Goal: Contribute content

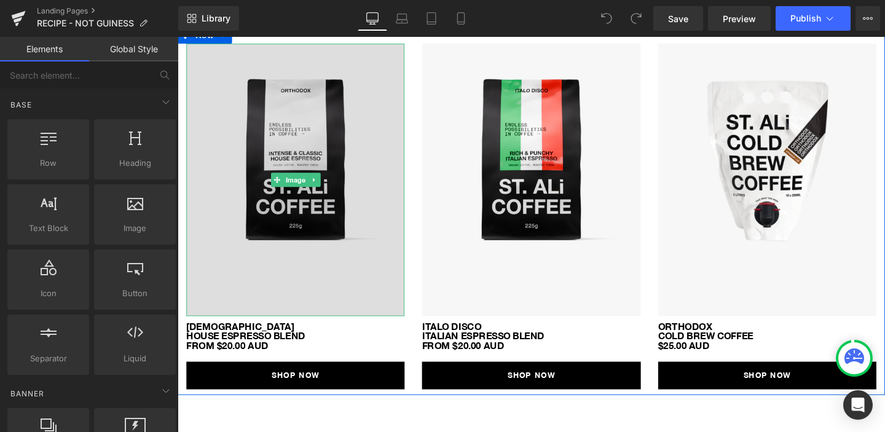
scroll to position [541, 0]
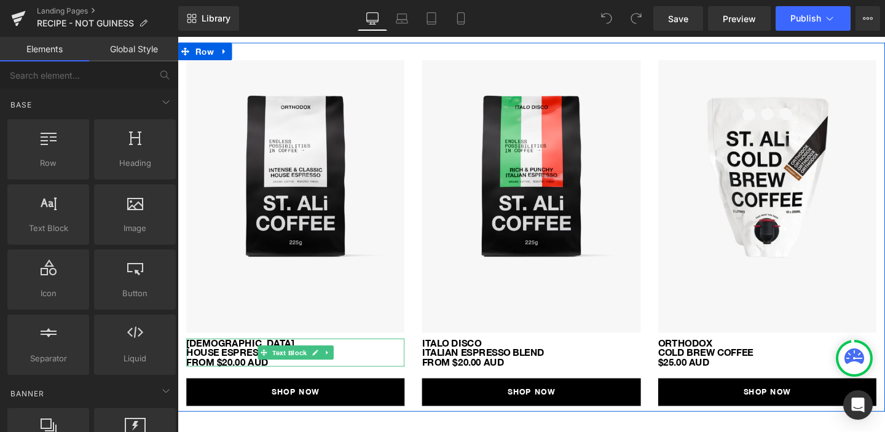
click at [234, 364] on p "HOUSE ESPRESSO BLEND FROM $20.00 AUD" at bounding box center [301, 374] width 229 height 20
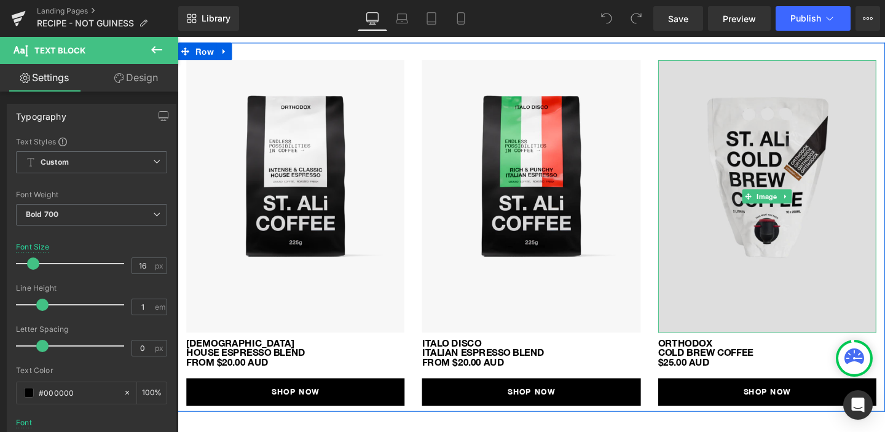
scroll to position [552, 0]
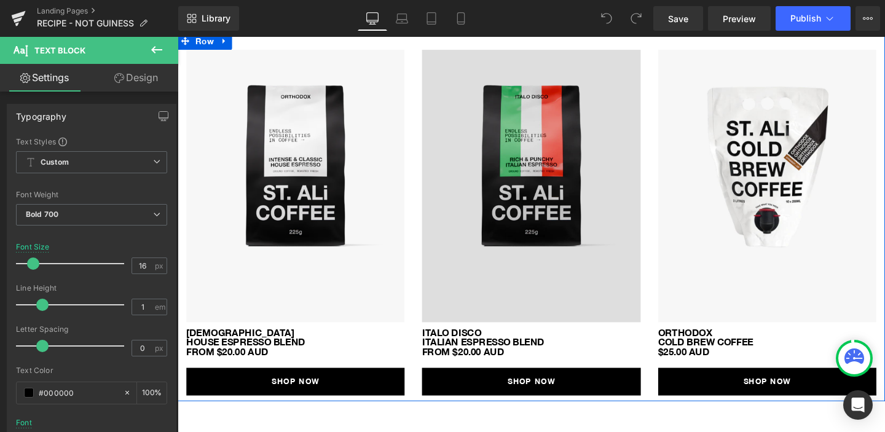
click at [550, 239] on img at bounding box center [548, 193] width 229 height 287
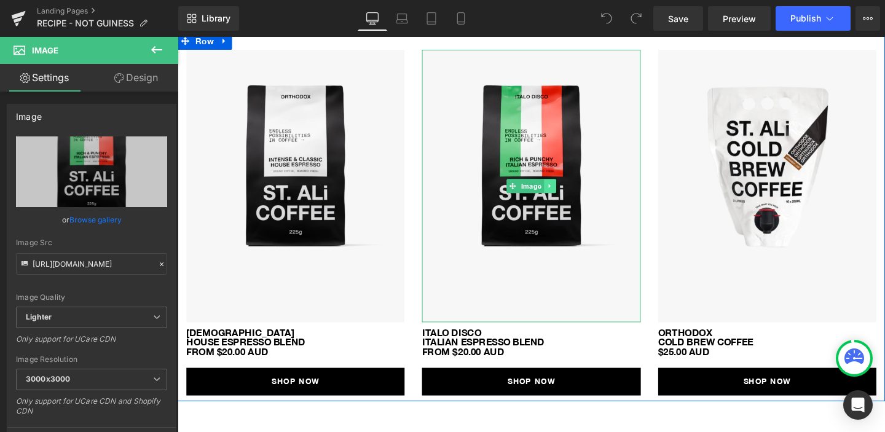
click at [571, 190] on icon at bounding box center [568, 193] width 7 height 7
click at [575, 193] on icon at bounding box center [575, 193] width 7 height 7
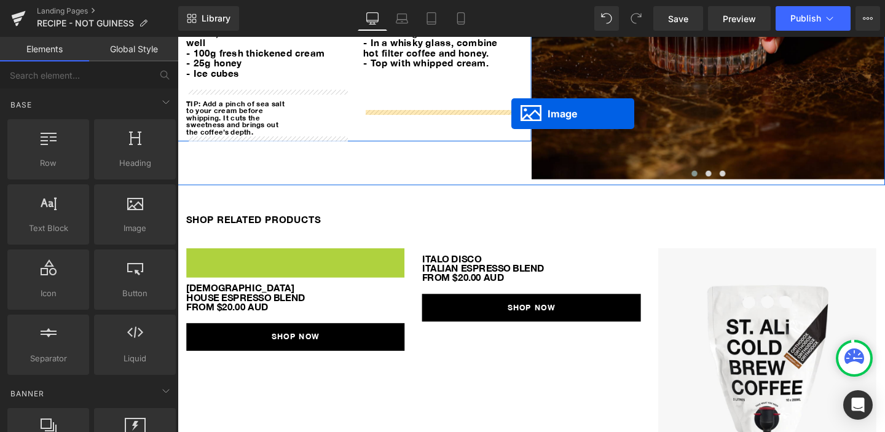
scroll to position [331, 0]
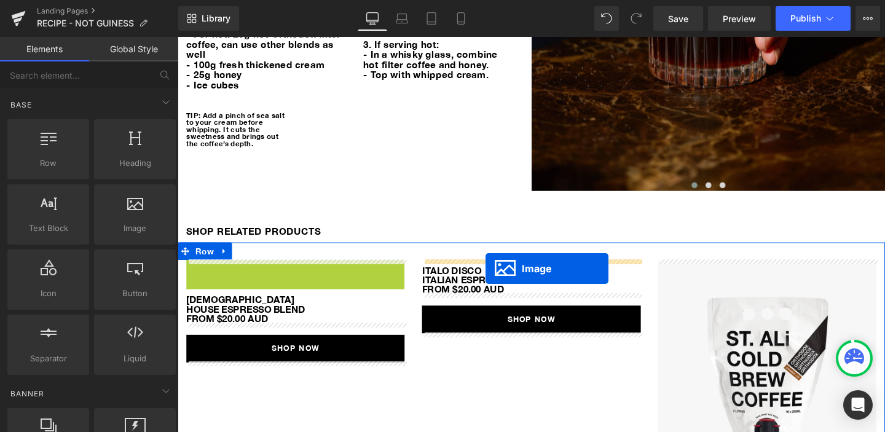
drag, startPoint x: 302, startPoint y: 194, endPoint x: 501, endPoint y: 281, distance: 217.9
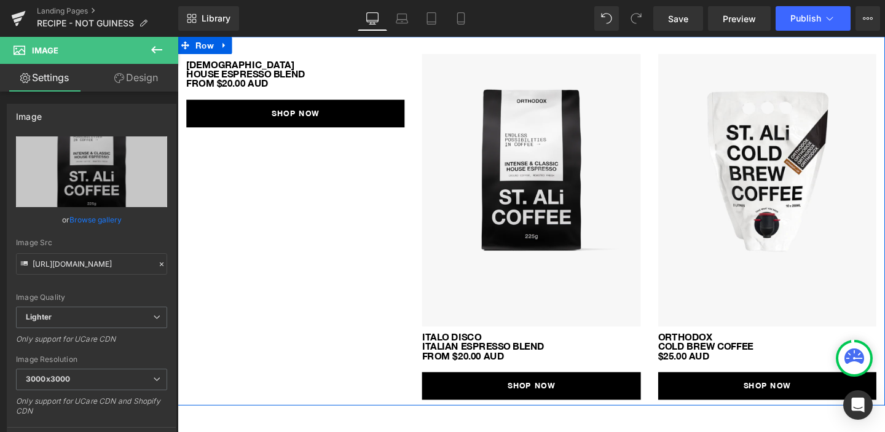
scroll to position [546, 0]
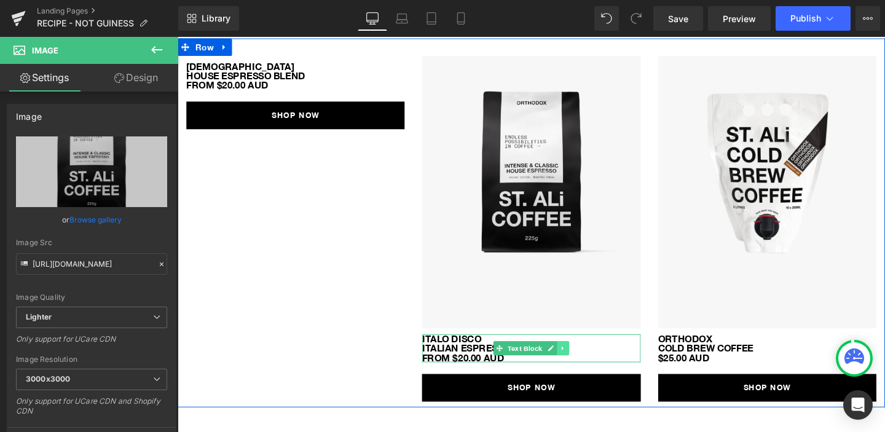
click at [579, 364] on icon at bounding box center [582, 364] width 7 height 7
click at [592, 368] on link at bounding box center [588, 364] width 13 height 15
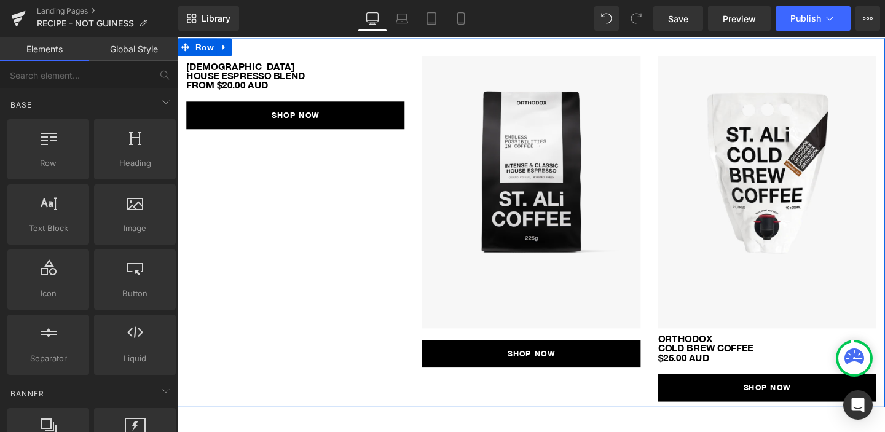
scroll to position [552, 0]
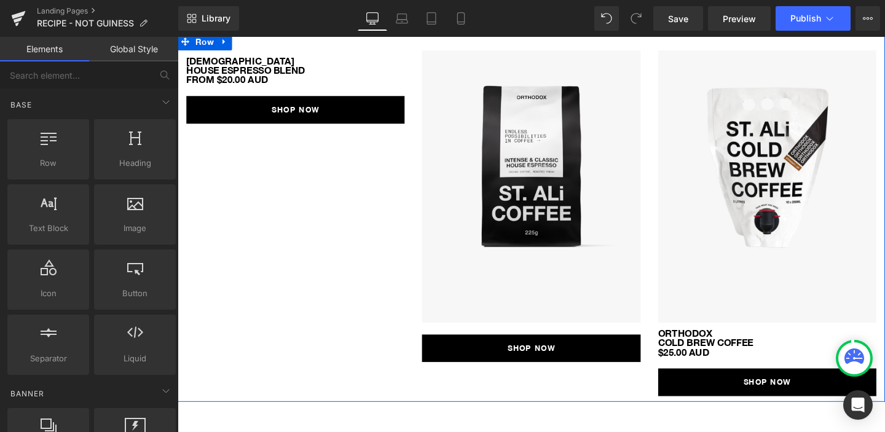
click at [286, 65] on span "Text Block" at bounding box center [295, 72] width 41 height 15
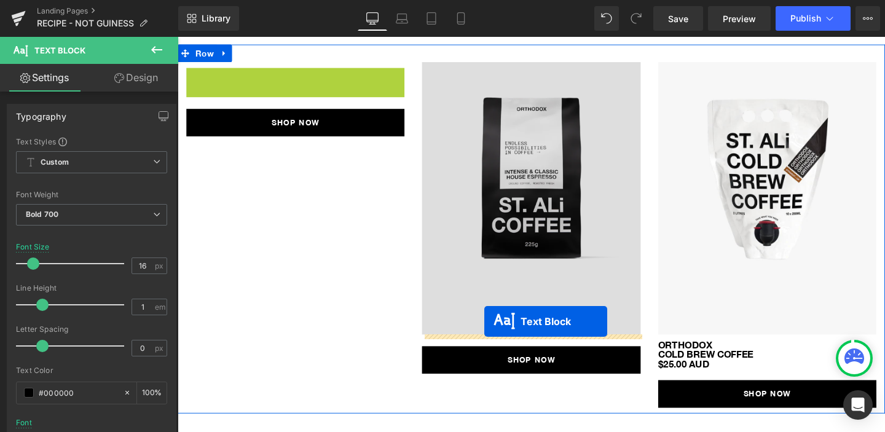
scroll to position [537, 0]
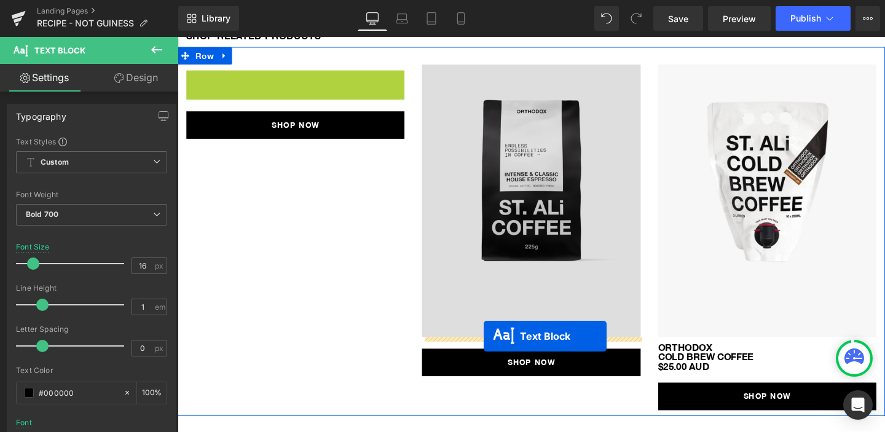
drag, startPoint x: 288, startPoint y: 69, endPoint x: 499, endPoint y: 351, distance: 352.4
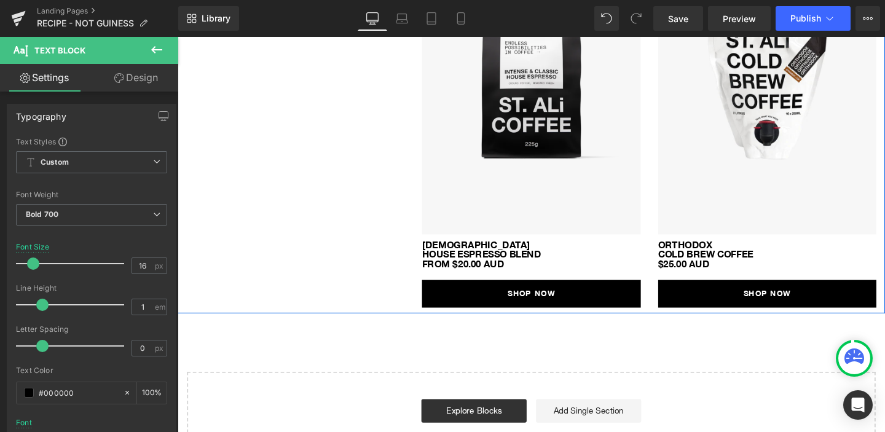
scroll to position [644, 0]
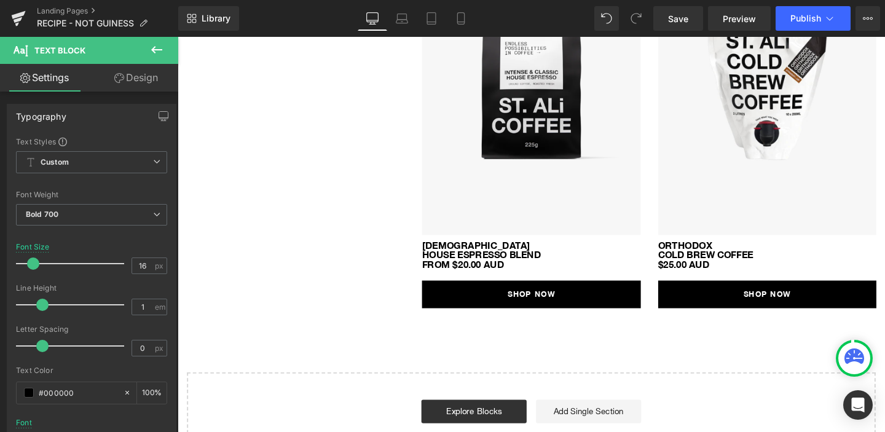
click at [598, 310] on link "SHOP NOW" at bounding box center [548, 307] width 229 height 29
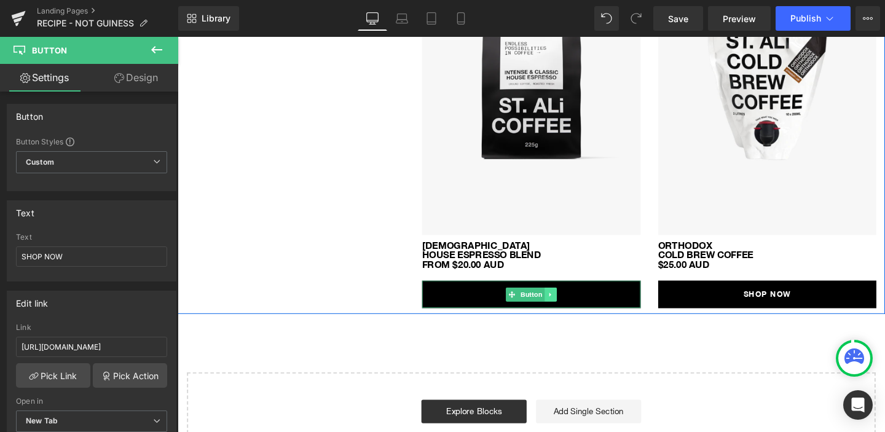
click at [571, 307] on icon at bounding box center [569, 307] width 7 height 7
click at [575, 306] on icon at bounding box center [576, 307] width 7 height 7
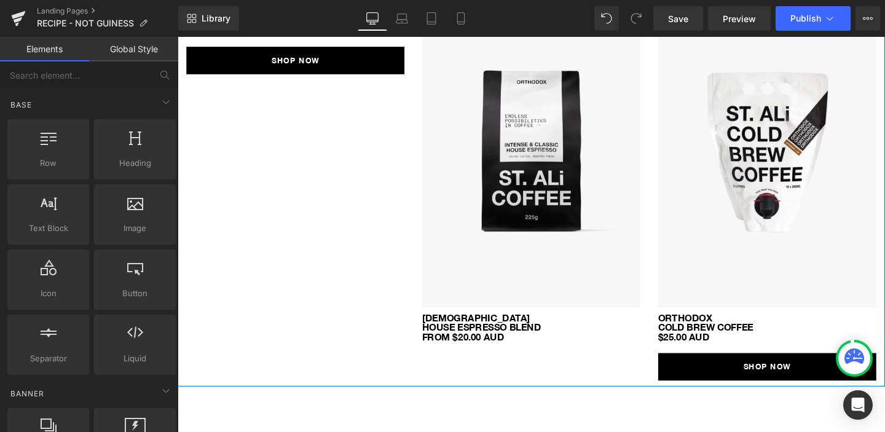
scroll to position [570, 0]
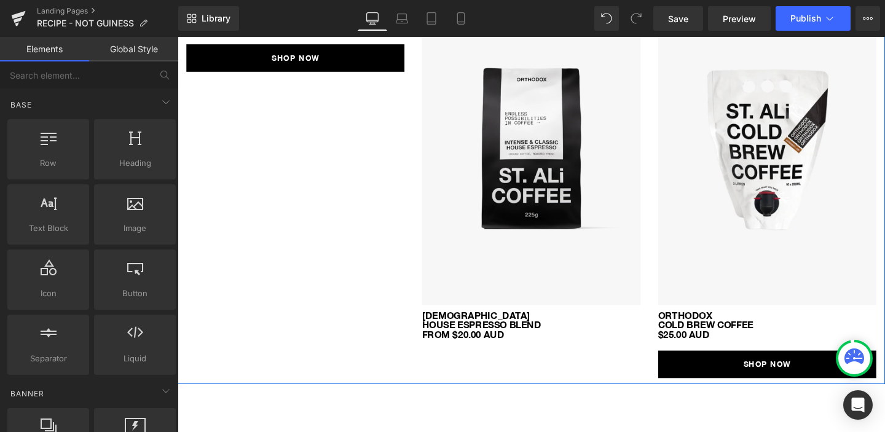
click at [297, 59] on div "SHOP NOW Button" at bounding box center [301, 59] width 229 height 29
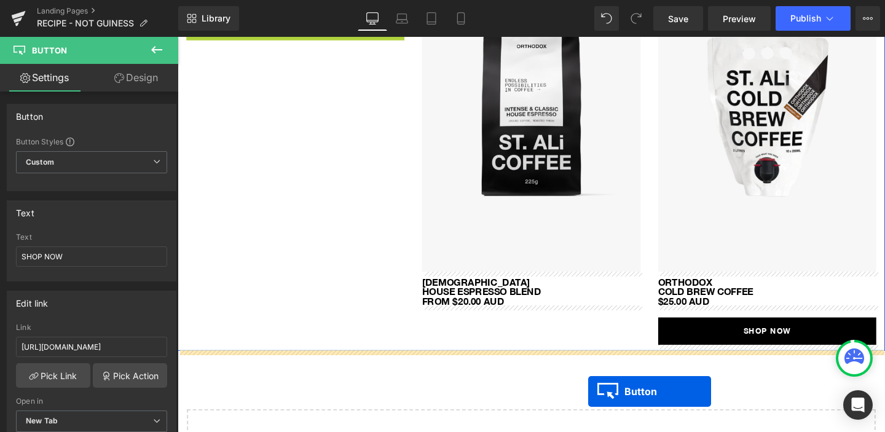
scroll to position [654, 0]
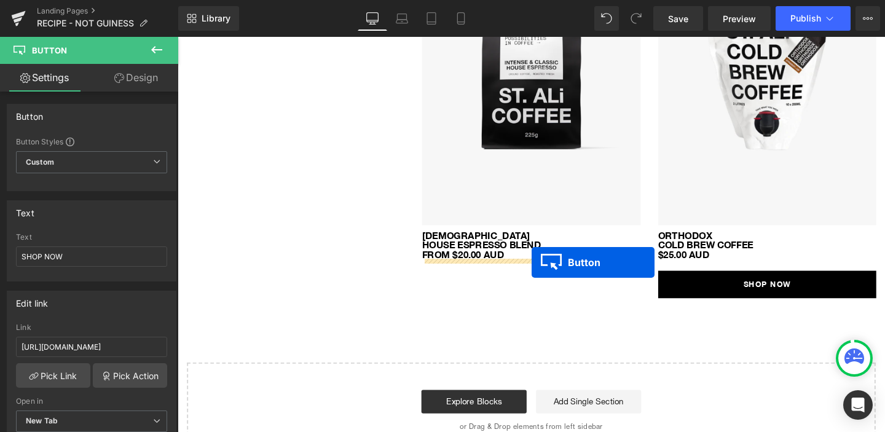
drag, startPoint x: 297, startPoint y: 61, endPoint x: 550, endPoint y: 274, distance: 330.9
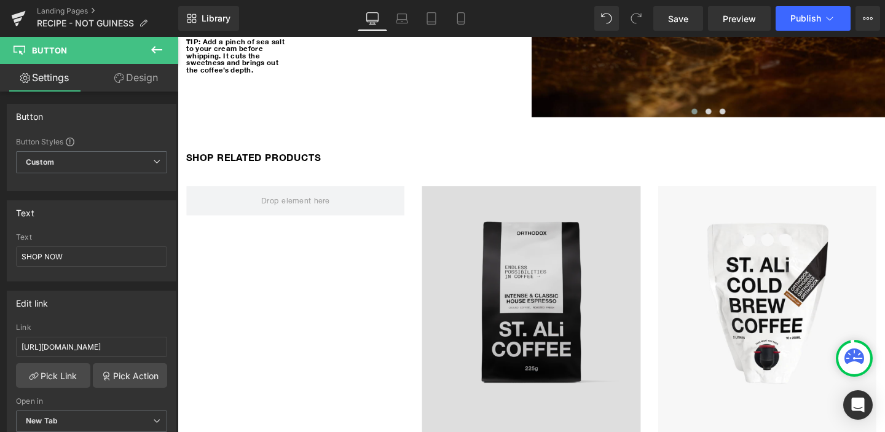
scroll to position [487, 0]
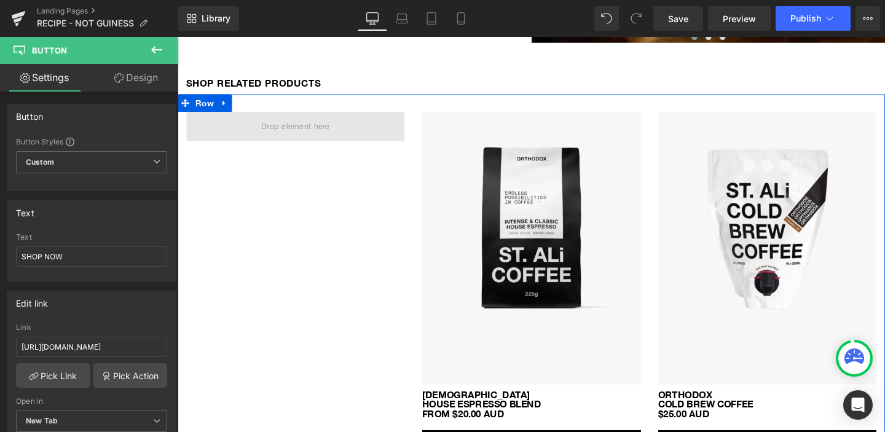
click at [288, 127] on span at bounding box center [301, 130] width 80 height 14
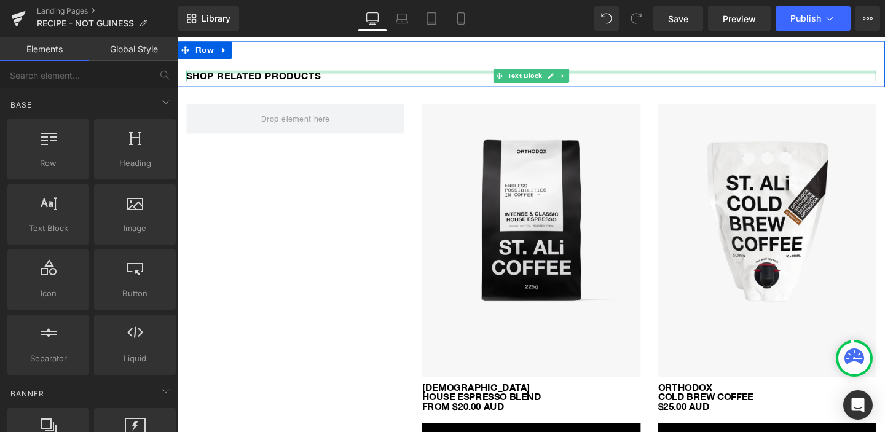
scroll to position [495, 0]
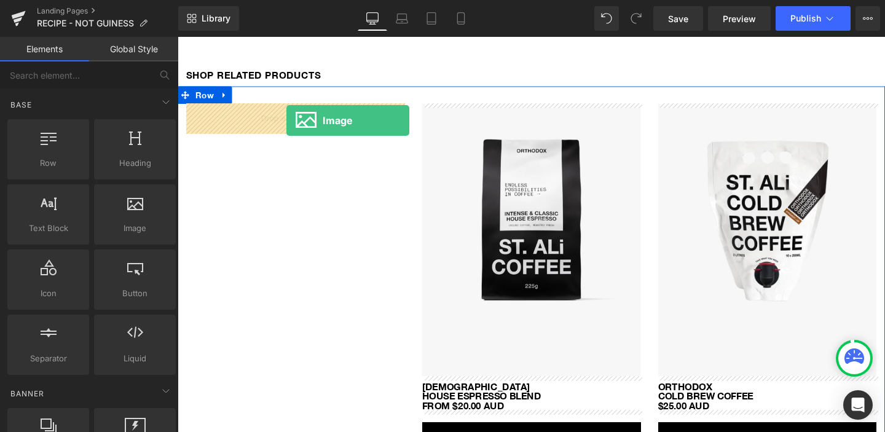
drag, startPoint x: 302, startPoint y: 264, endPoint x: 292, endPoint y: 125, distance: 139.9
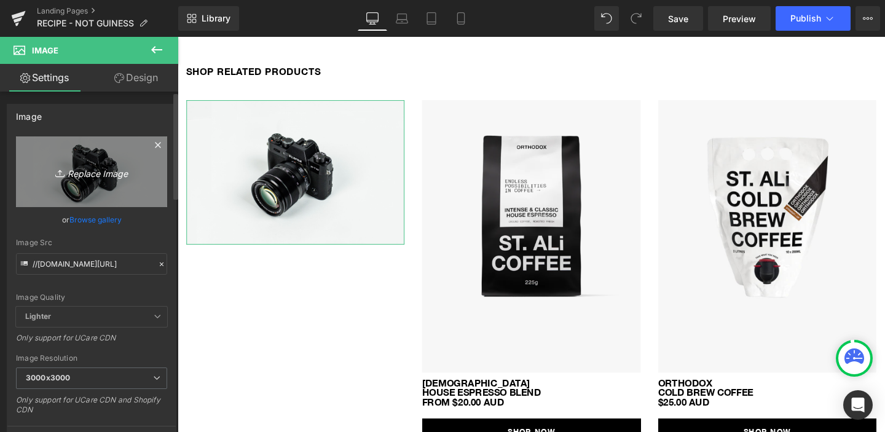
scroll to position [500, 0]
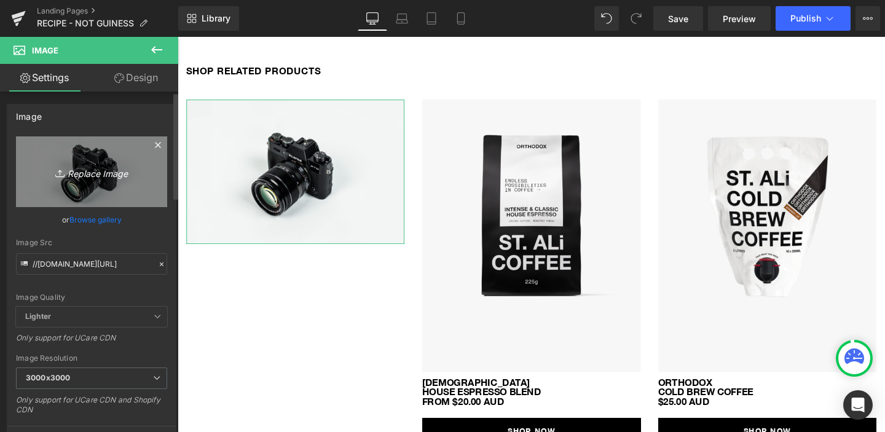
click at [112, 179] on link "Replace Image" at bounding box center [91, 171] width 151 height 71
type input "C:\fakepath\unnamed_2.png"
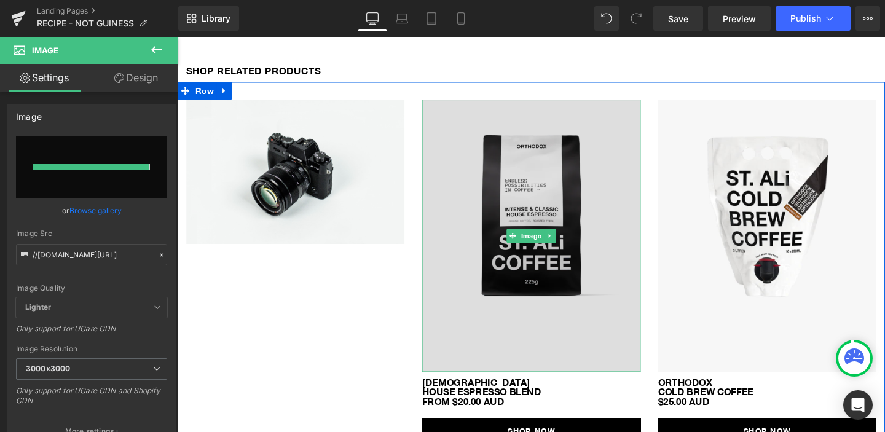
type input "[URL][DOMAIN_NAME]"
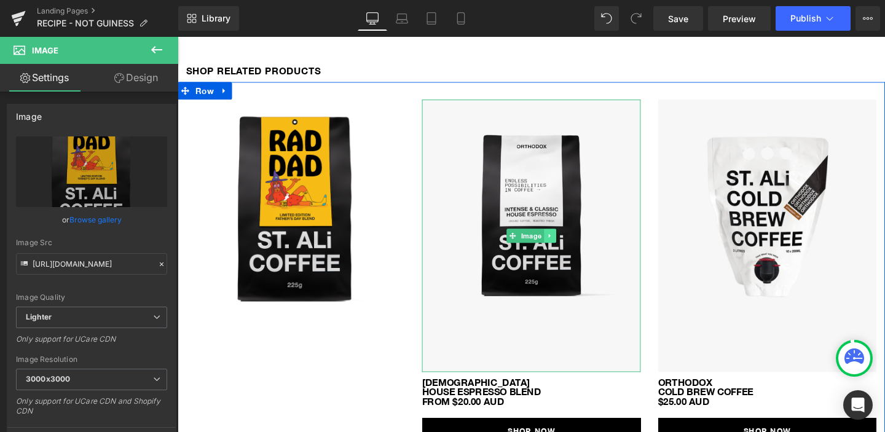
click at [568, 245] on icon at bounding box center [568, 245] width 2 height 4
click at [567, 246] on link at bounding box center [562, 245] width 13 height 15
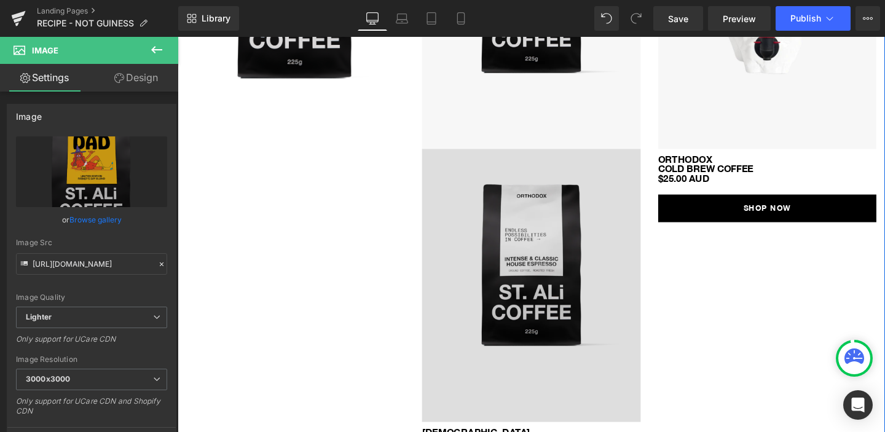
scroll to position [736, 0]
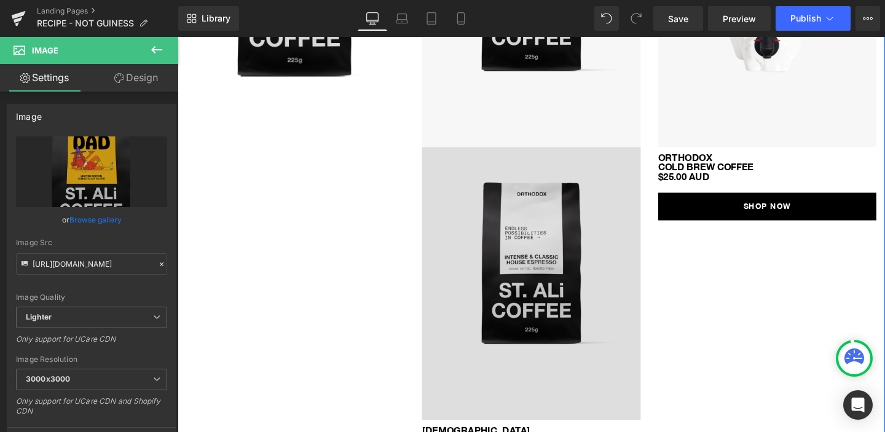
click at [554, 251] on img at bounding box center [548, 296] width 229 height 287
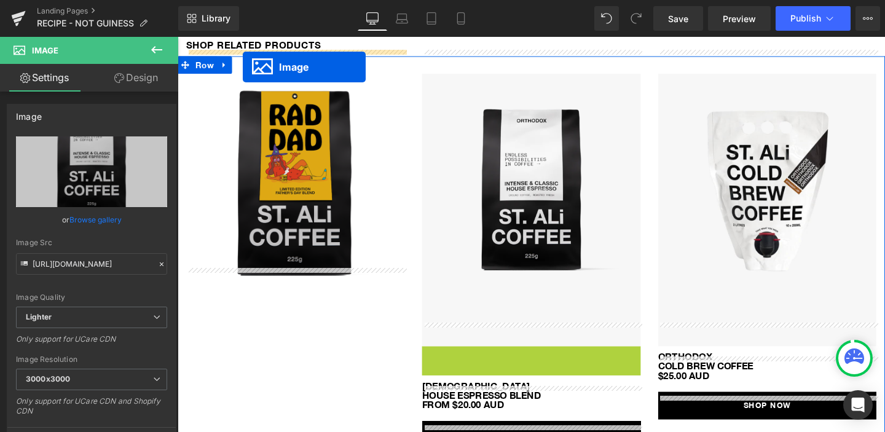
scroll to position [515, 0]
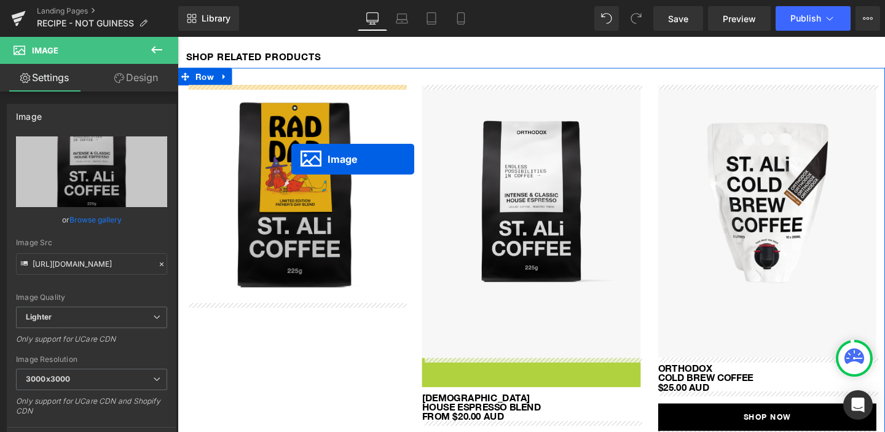
drag, startPoint x: 546, startPoint y: 295, endPoint x: 297, endPoint y: 165, distance: 280.0
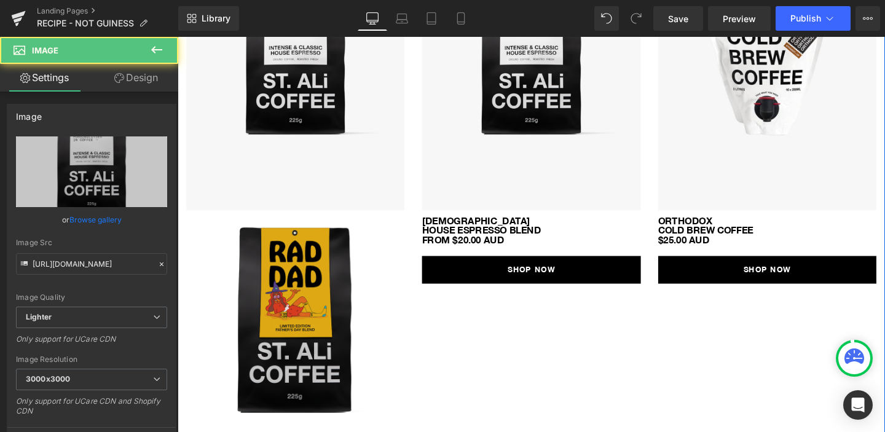
click at [307, 276] on img at bounding box center [301, 333] width 229 height 229
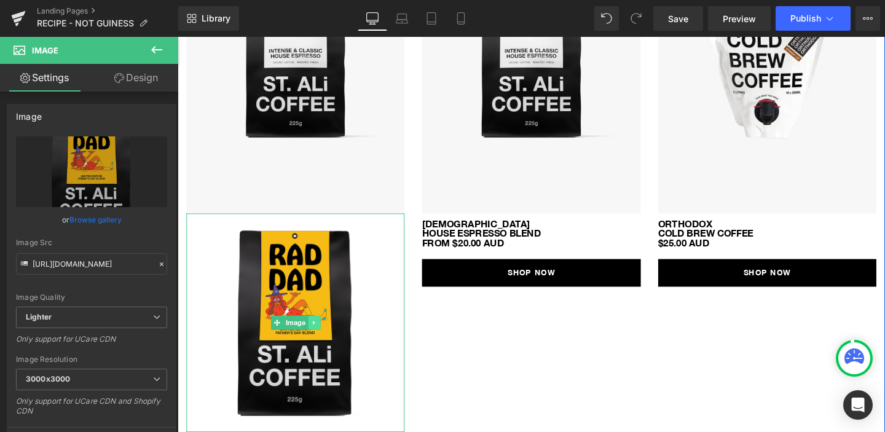
click at [319, 339] on icon at bounding box center [320, 337] width 2 height 4
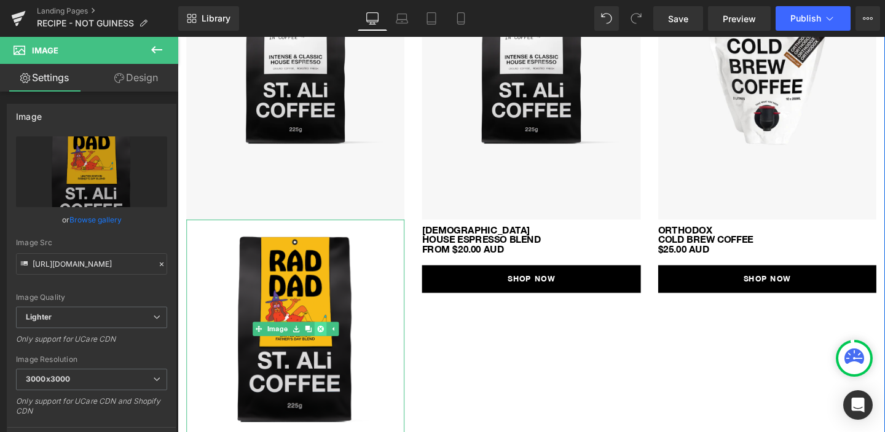
click at [326, 343] on icon at bounding box center [327, 343] width 7 height 7
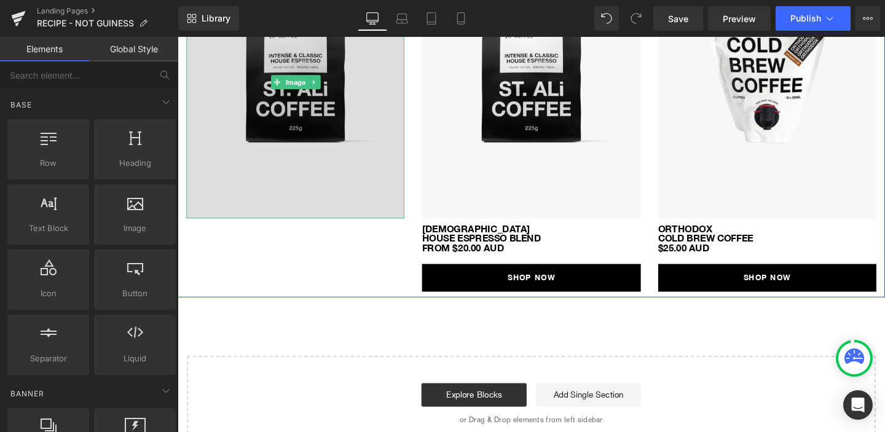
click at [294, 147] on img at bounding box center [301, 85] width 229 height 287
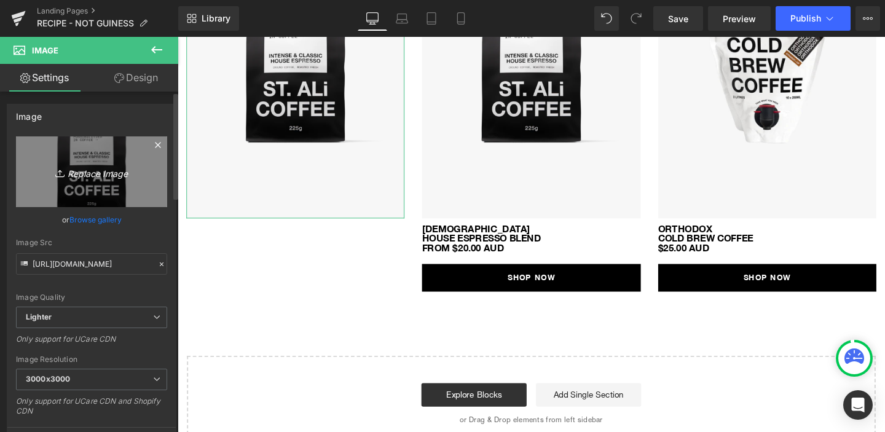
click at [83, 179] on icon "Replace Image" at bounding box center [91, 171] width 98 height 15
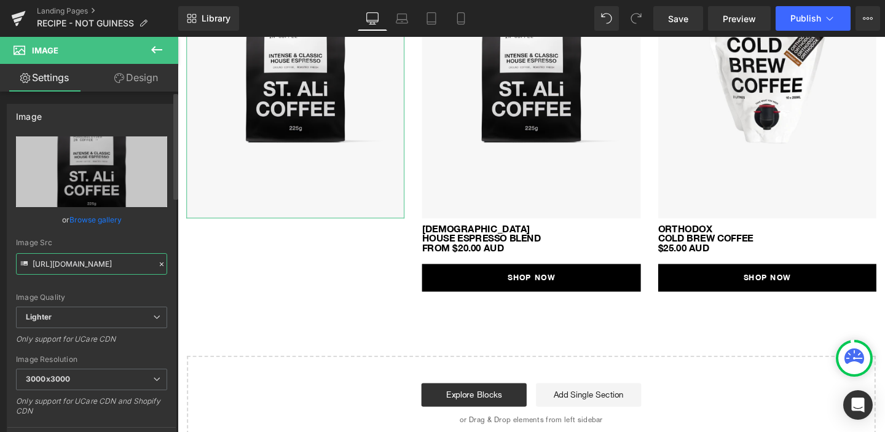
click at [108, 264] on input "[URL][DOMAIN_NAME]" at bounding box center [91, 264] width 151 height 22
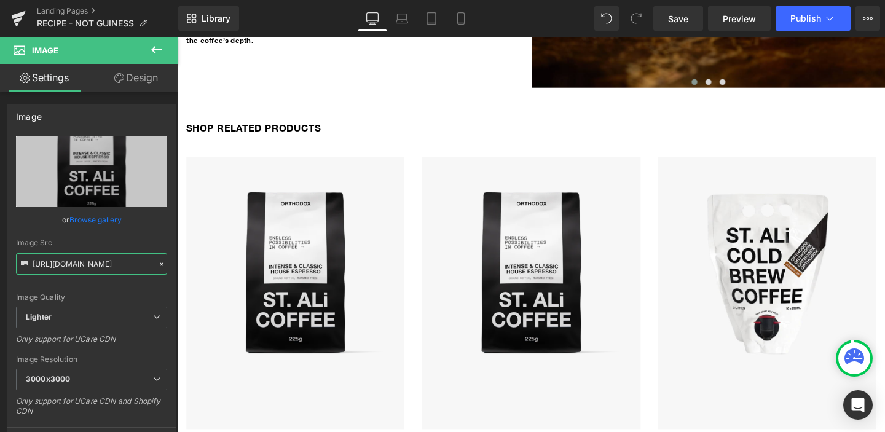
scroll to position [437, 0]
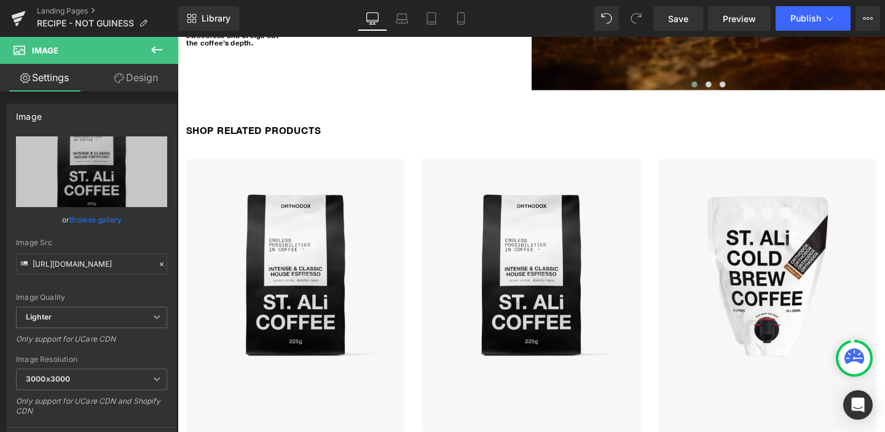
click at [424, 378] on div "Rendering Content" at bounding box center [443, 384] width 76 height 14
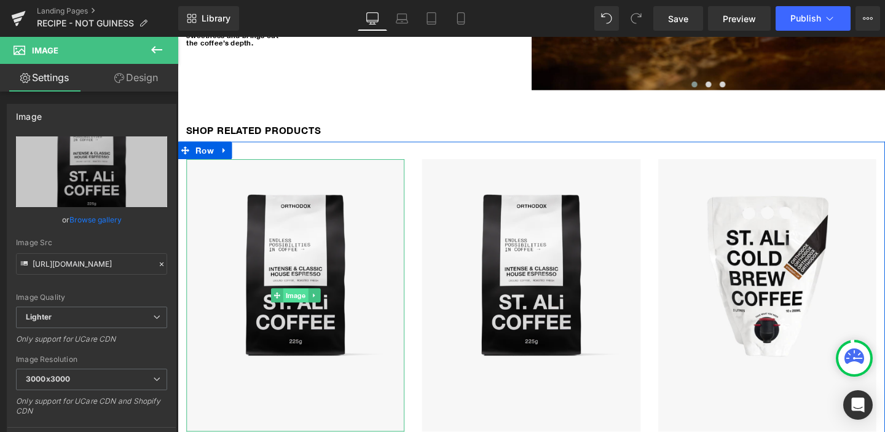
click at [294, 303] on span "Image" at bounding box center [301, 308] width 26 height 15
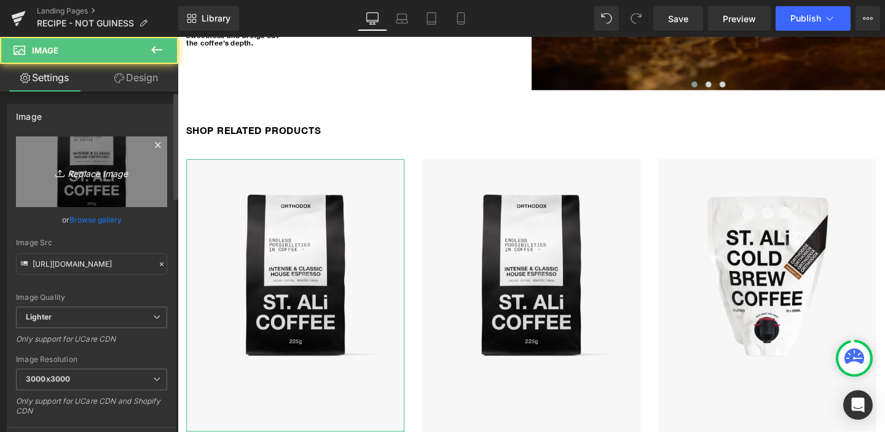
click at [104, 186] on link "Replace Image" at bounding box center [91, 171] width 151 height 71
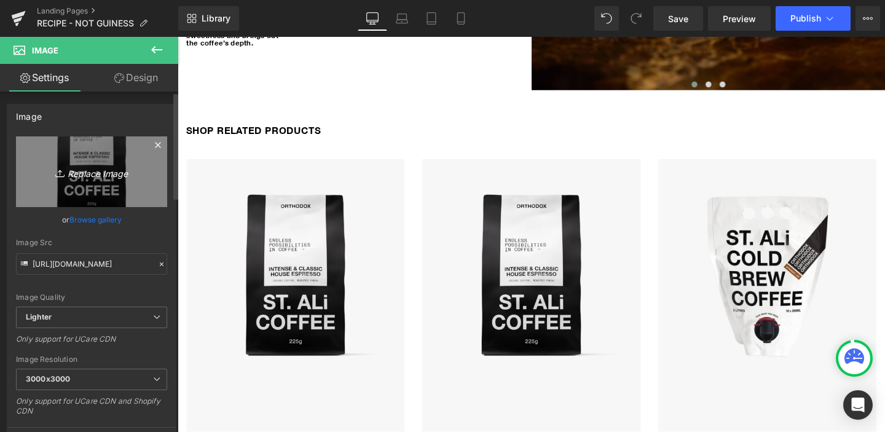
type input "C:\fakepath\radad-(1).png"
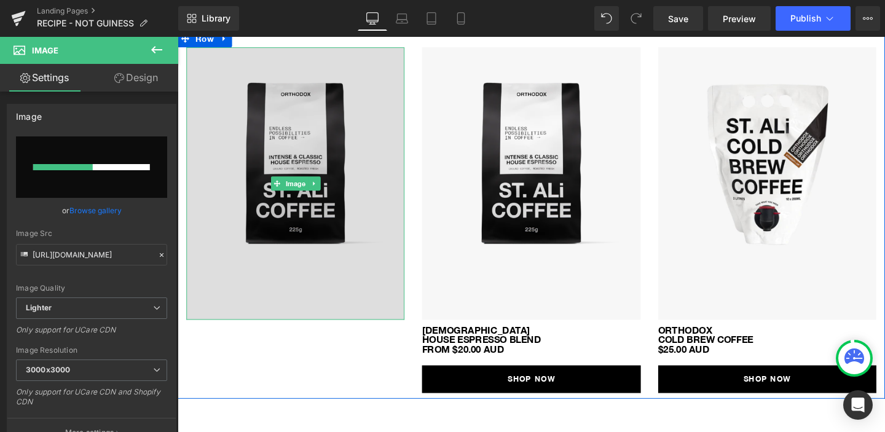
scroll to position [541, 0]
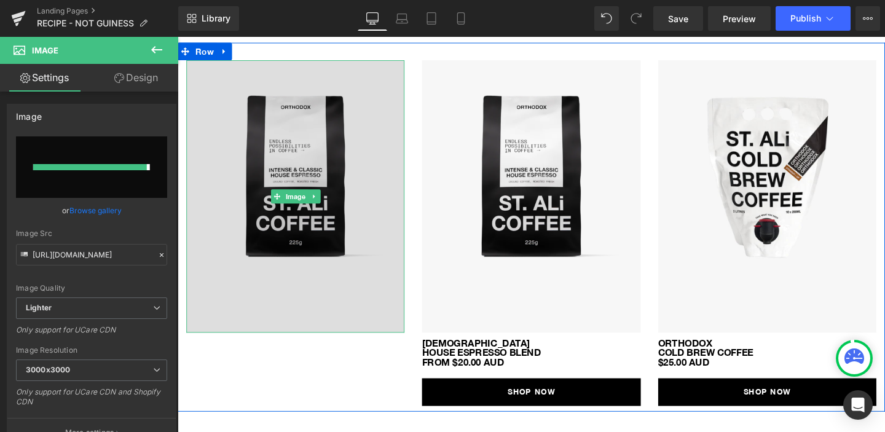
type input "[URL][DOMAIN_NAME]"
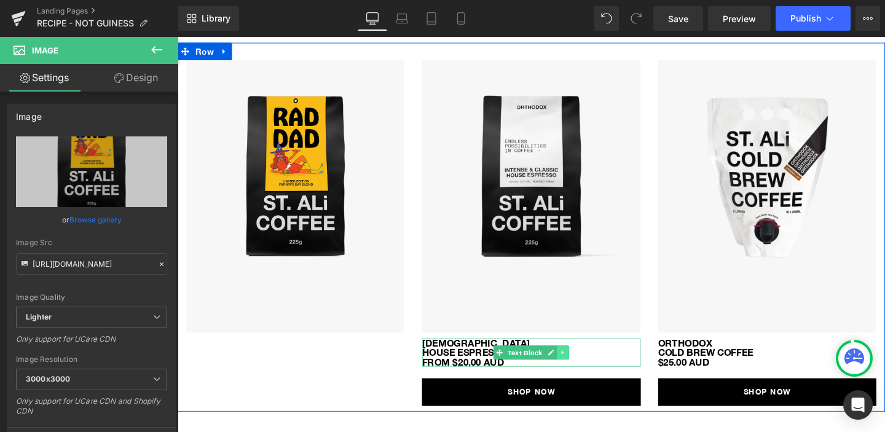
click at [587, 369] on link at bounding box center [582, 368] width 13 height 15
click at [578, 369] on icon at bounding box center [576, 369] width 7 height 7
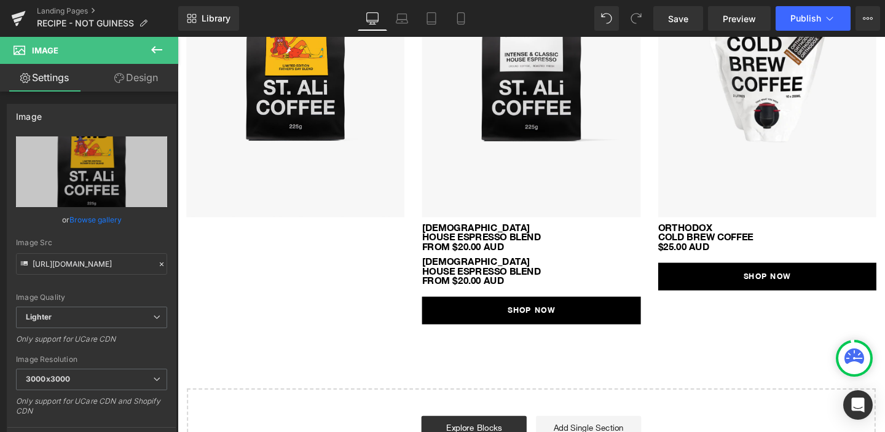
scroll to position [611, 0]
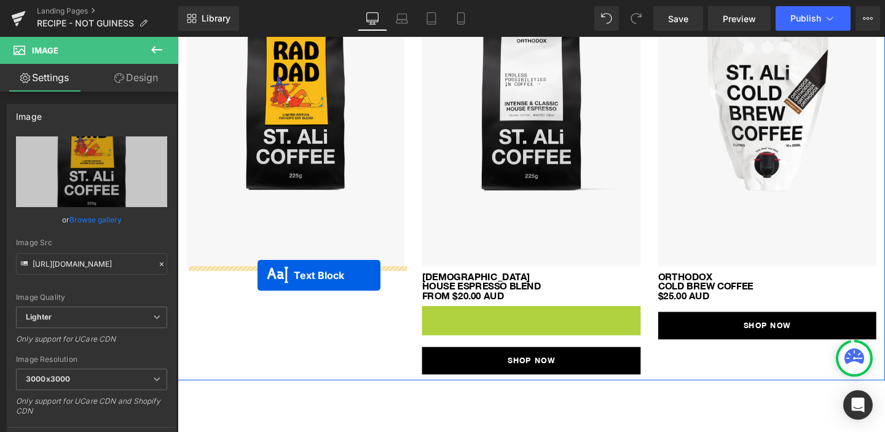
drag, startPoint x: 531, startPoint y: 334, endPoint x: 262, endPoint y: 288, distance: 273.6
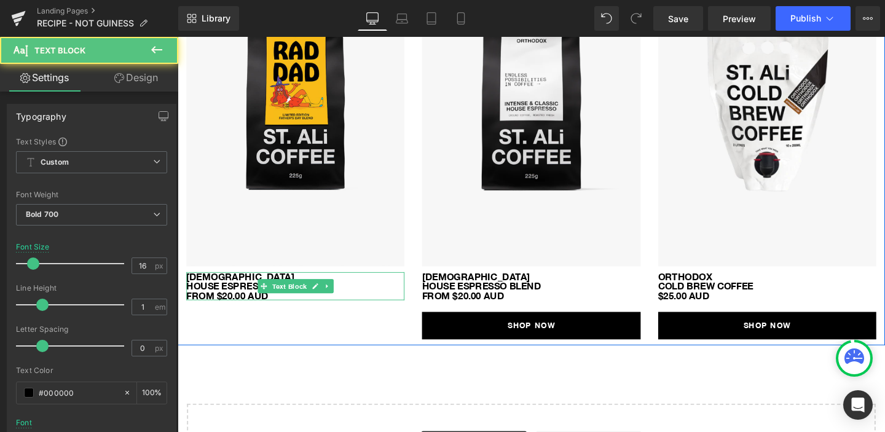
click at [211, 287] on div at bounding box center [301, 285] width 229 height 3
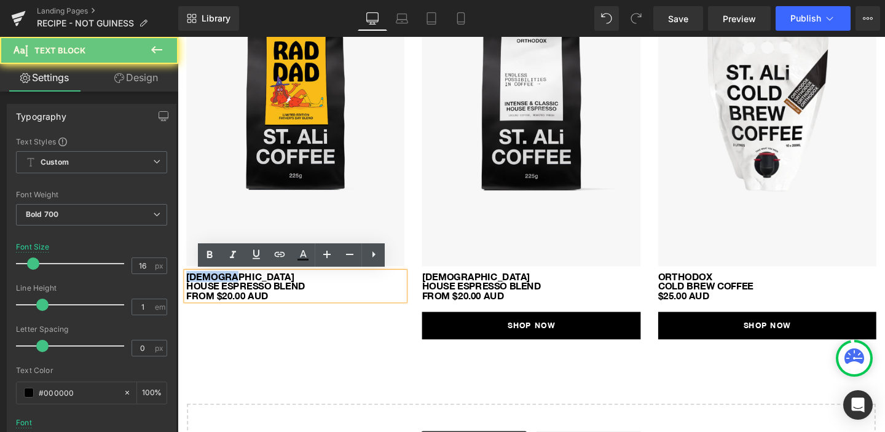
click at [211, 287] on p "[DEMOGRAPHIC_DATA]" at bounding box center [301, 289] width 229 height 10
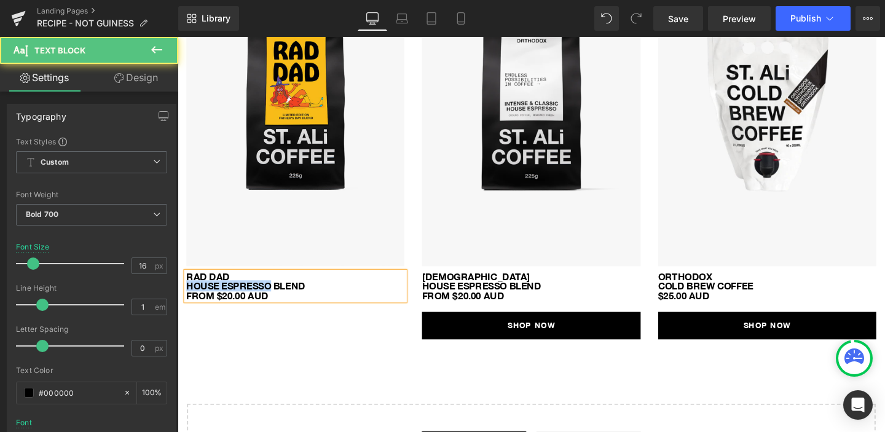
drag, startPoint x: 276, startPoint y: 302, endPoint x: 187, endPoint y: 301, distance: 89.1
click at [187, 301] on p "HOUSE ESPRESSO BLEND FROM $20.00 AUD" at bounding box center [301, 304] width 229 height 20
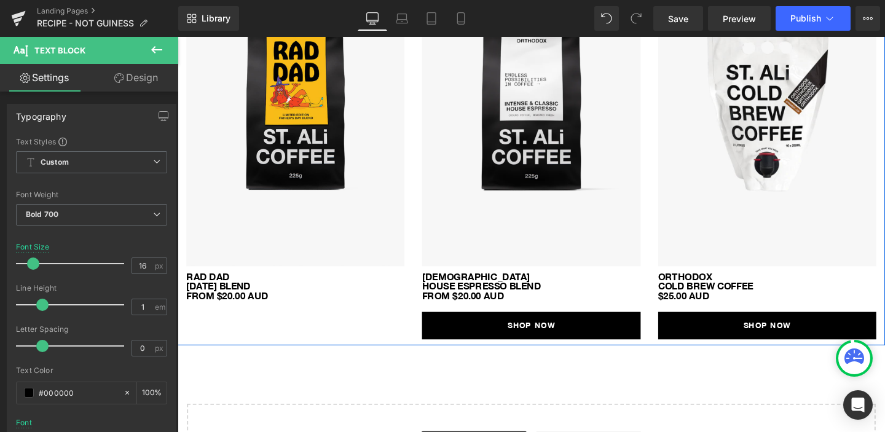
scroll to position [612, 0]
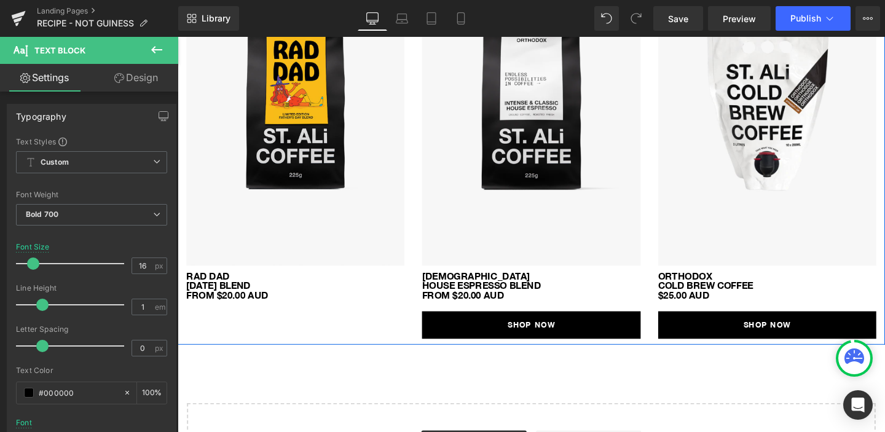
click at [233, 305] on p "[DATE] BLEND FROM $20.00 AUD" at bounding box center [301, 303] width 229 height 20
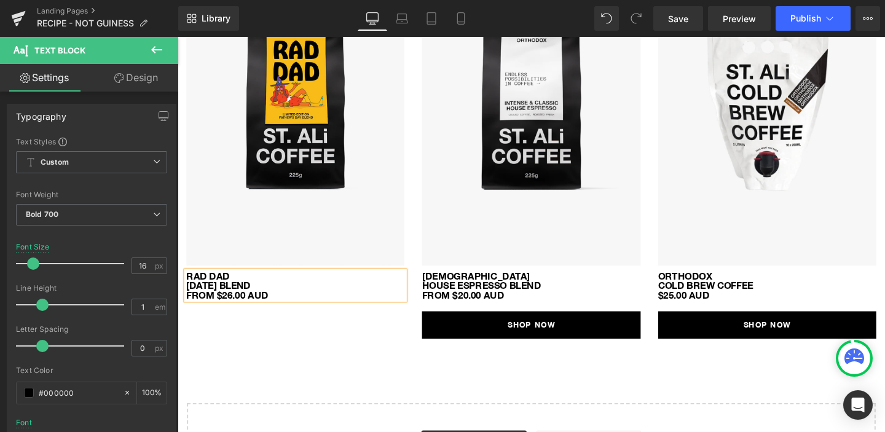
click at [300, 343] on div "Image RAD DAD [DATE] BLEND FROM $26.00 AUD Text Block Image ORTHODOX HOUSE ESPR…" at bounding box center [549, 166] width 743 height 388
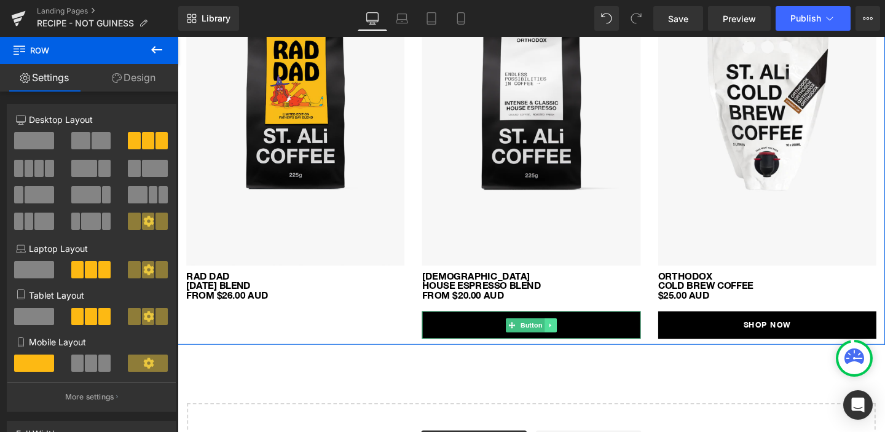
click at [570, 337] on icon at bounding box center [569, 339] width 7 height 7
click at [563, 346] on link at bounding box center [563, 339] width 13 height 15
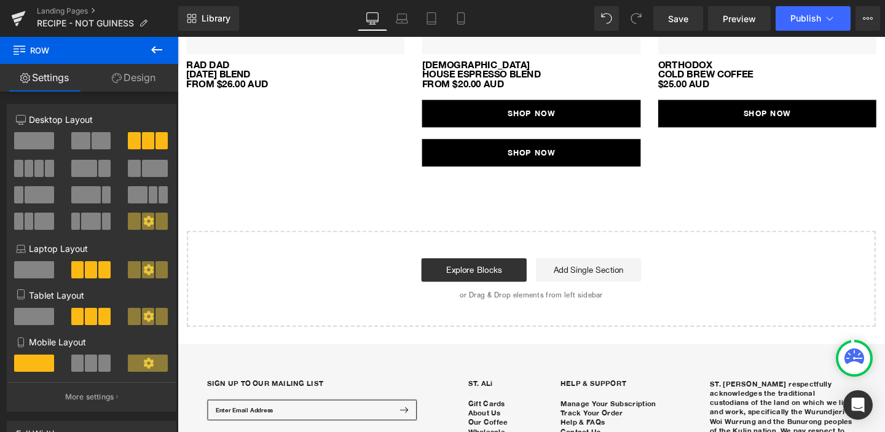
scroll to position [804, 0]
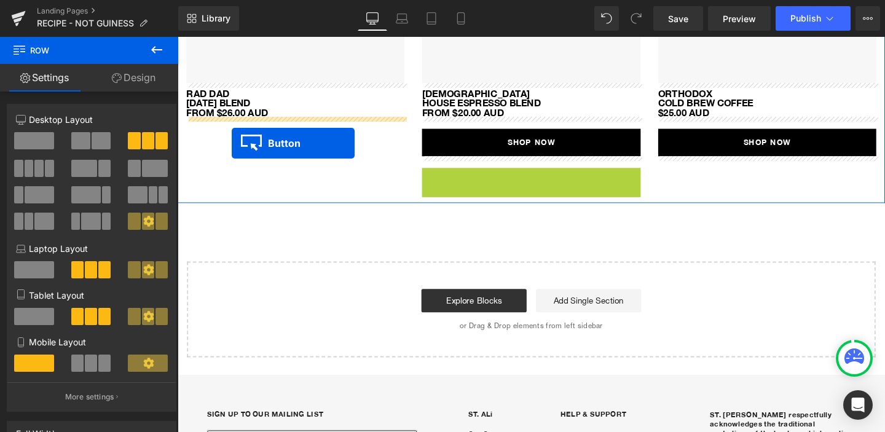
drag, startPoint x: 551, startPoint y: 182, endPoint x: 235, endPoint y: 149, distance: 318.2
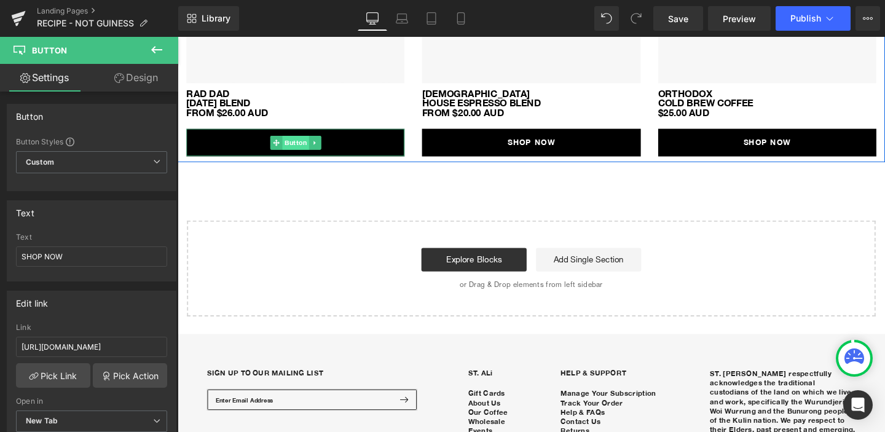
click at [310, 147] on span "Button" at bounding box center [302, 148] width 28 height 15
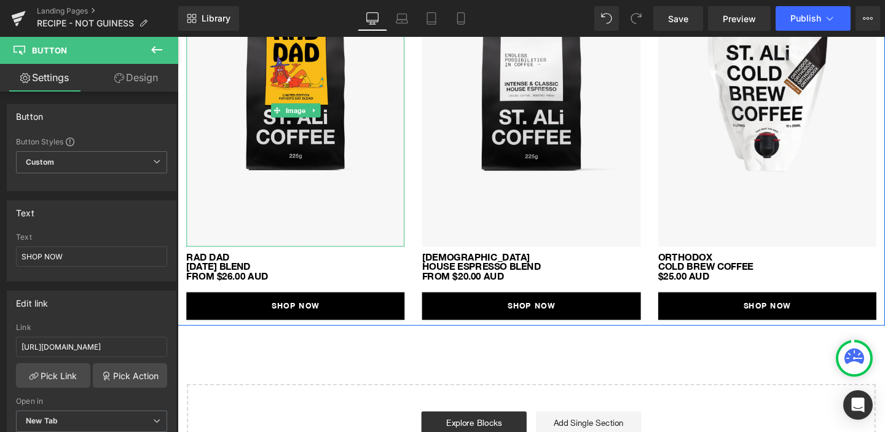
scroll to position [646, 0]
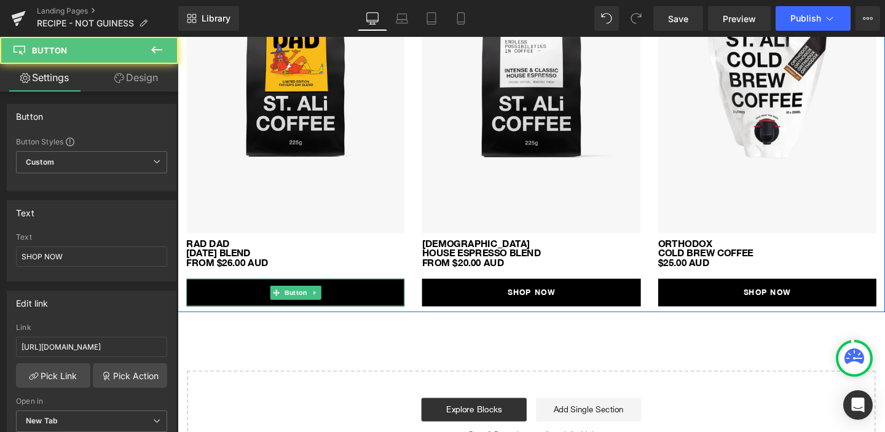
click at [301, 296] on link "SHOP NOW" at bounding box center [301, 305] width 229 height 29
click at [297, 304] on span "Button" at bounding box center [302, 306] width 28 height 15
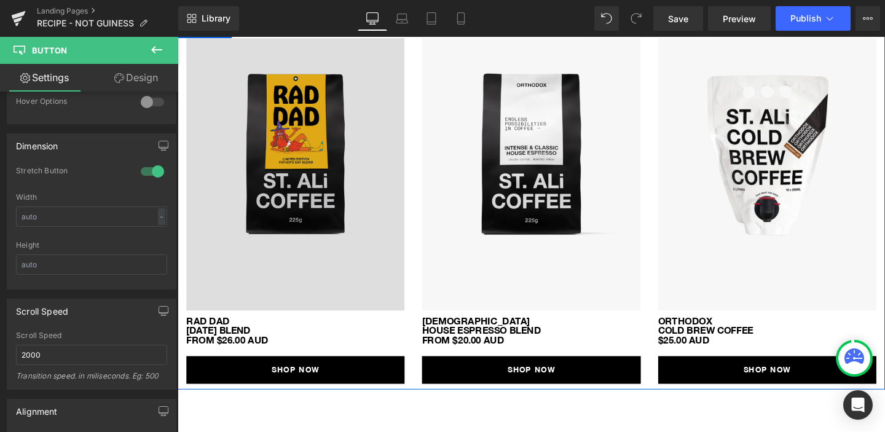
scroll to position [567, 0]
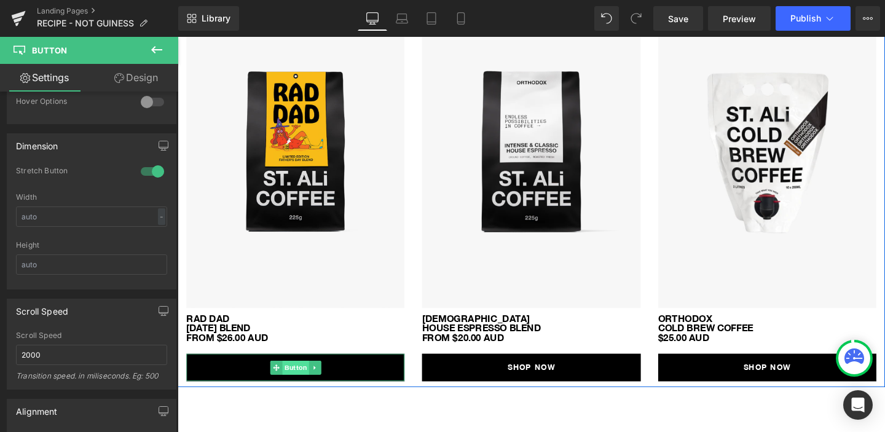
click at [292, 390] on span "Button" at bounding box center [302, 384] width 28 height 15
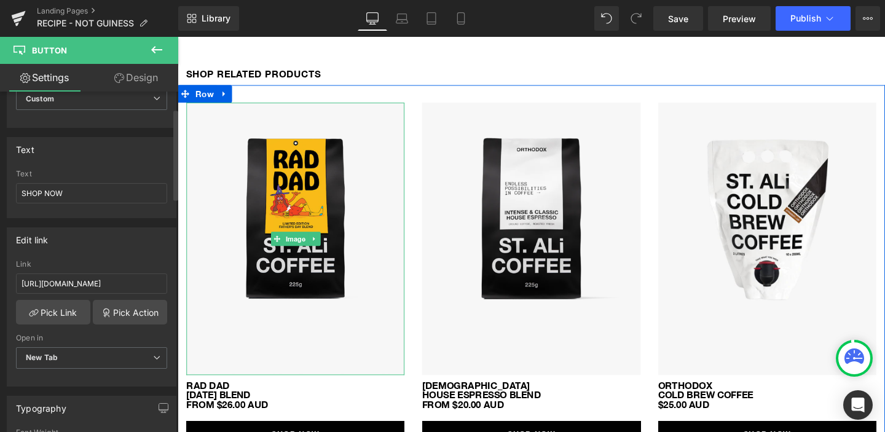
scroll to position [493, 0]
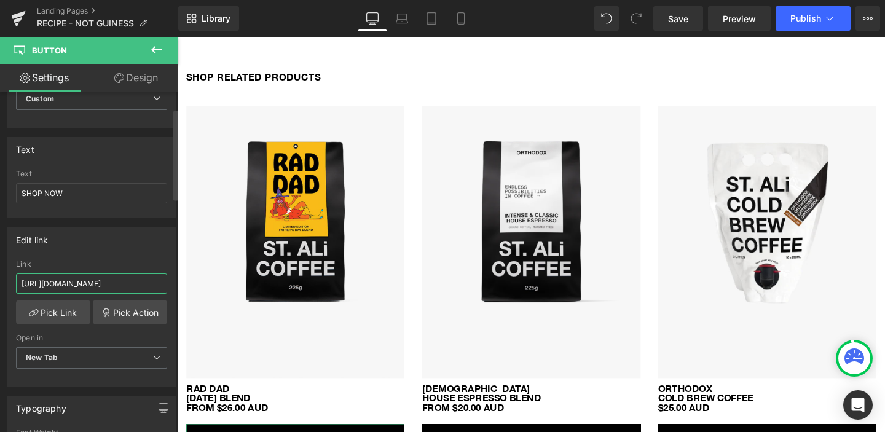
click at [116, 277] on input "[URL][DOMAIN_NAME]" at bounding box center [91, 283] width 151 height 20
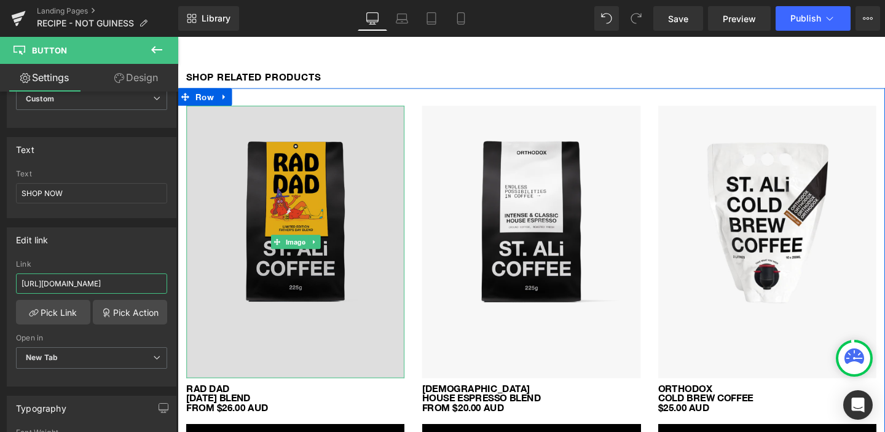
paste input "rad-dad-fathers-day-blend"
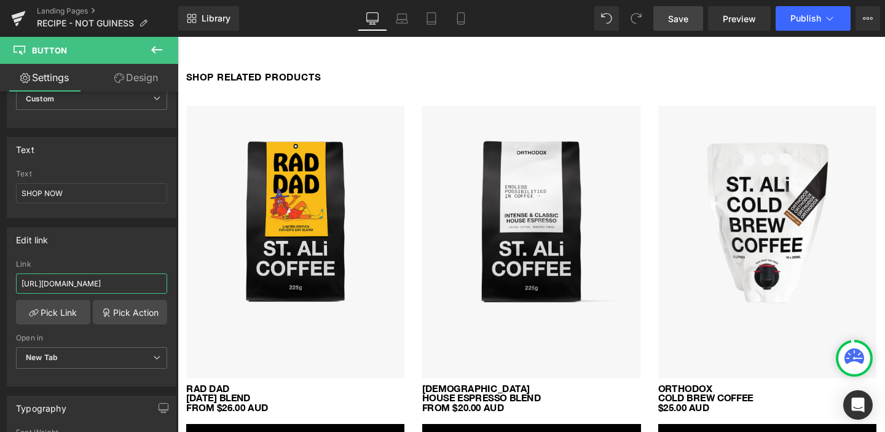
type input "[URL][DOMAIN_NAME]"
click at [691, 25] on link "Save" at bounding box center [678, 18] width 50 height 25
click at [663, 22] on link "Save" at bounding box center [678, 18] width 50 height 25
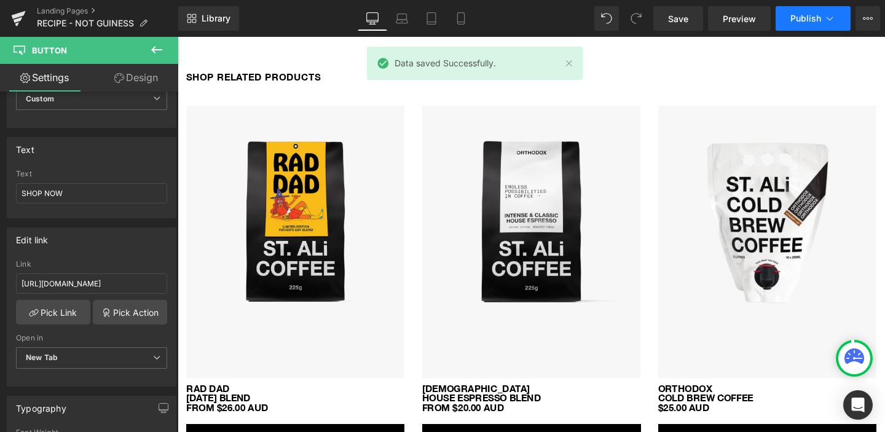
click at [816, 17] on span "Publish" at bounding box center [805, 19] width 31 height 10
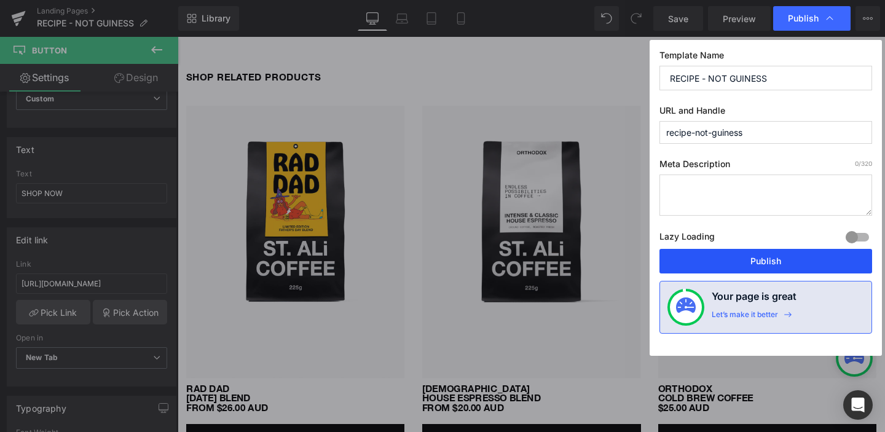
click at [804, 269] on button "Publish" at bounding box center [765, 261] width 213 height 25
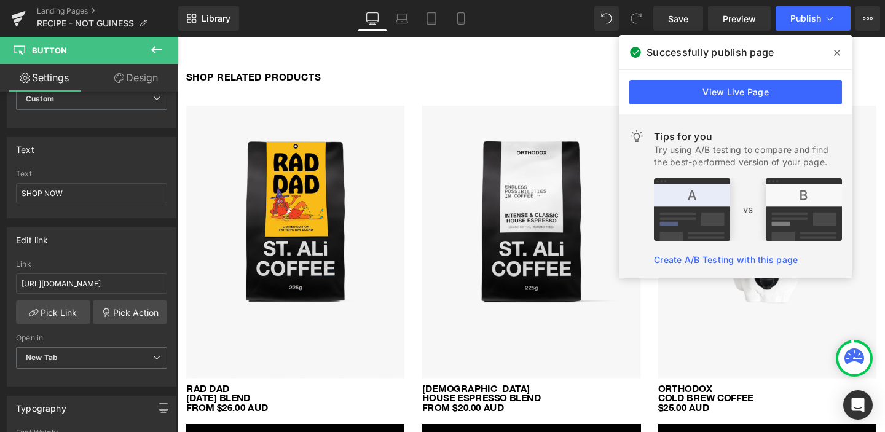
click at [178, 37] on div at bounding box center [178, 37] width 0 height 0
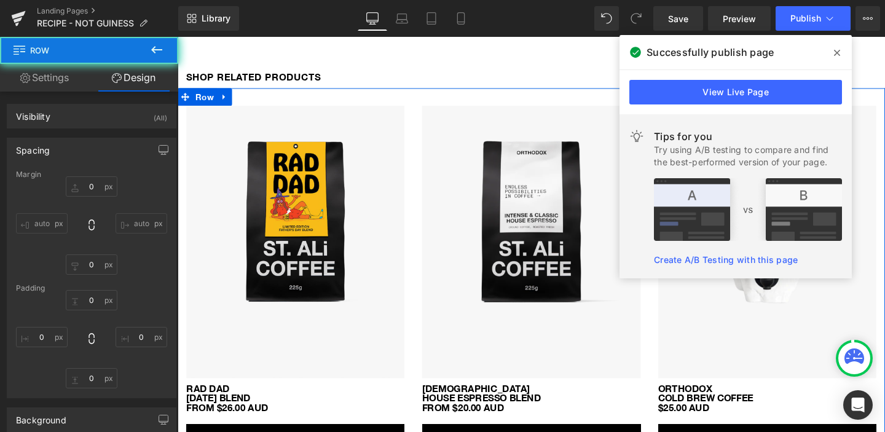
type input "0"
type input "30"
type input "0"
type input "10"
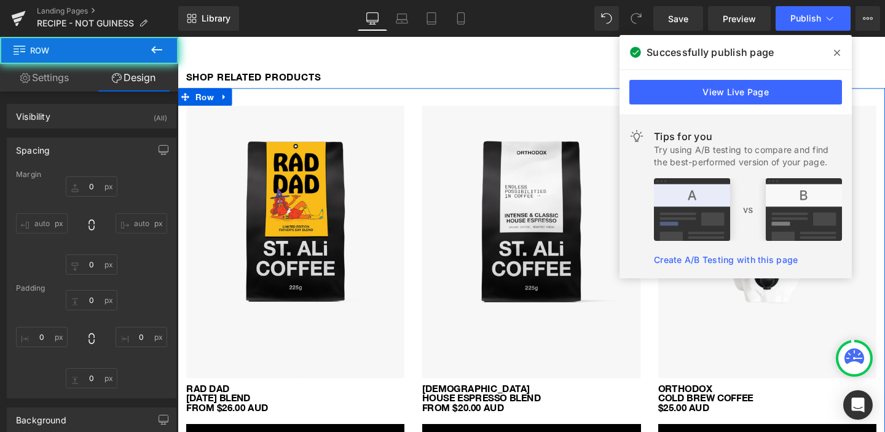
type input "0"
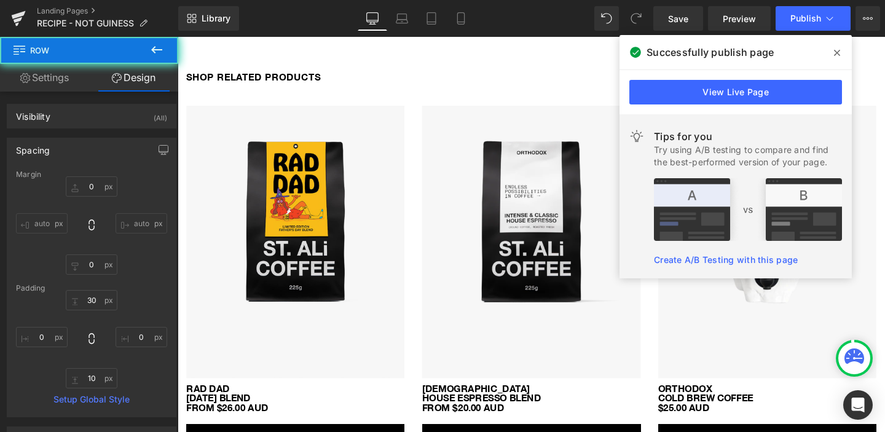
click at [178, 37] on div at bounding box center [178, 37] width 0 height 0
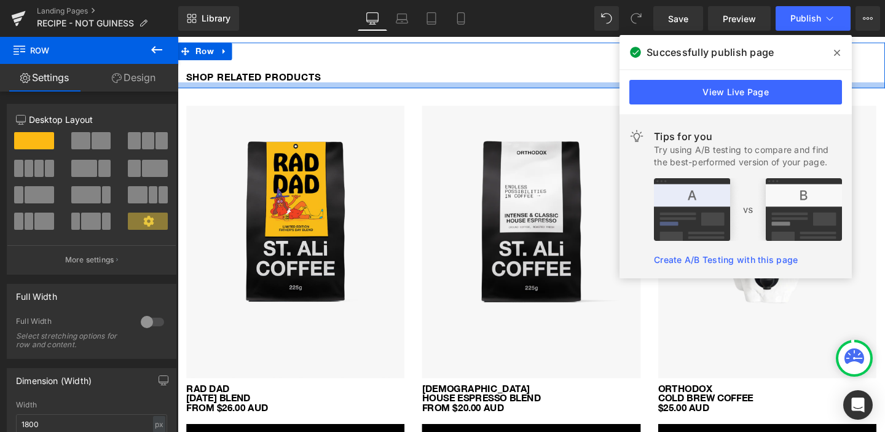
click at [246, 85] on div at bounding box center [549, 88] width 743 height 6
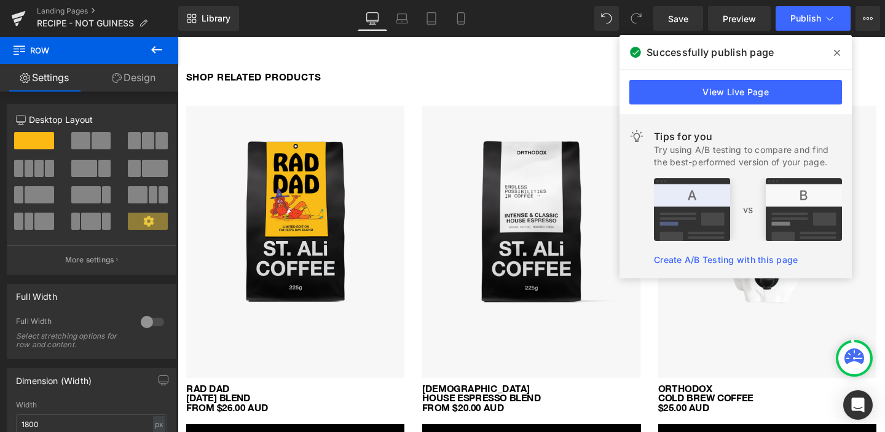
click at [831, 50] on span at bounding box center [837, 53] width 20 height 20
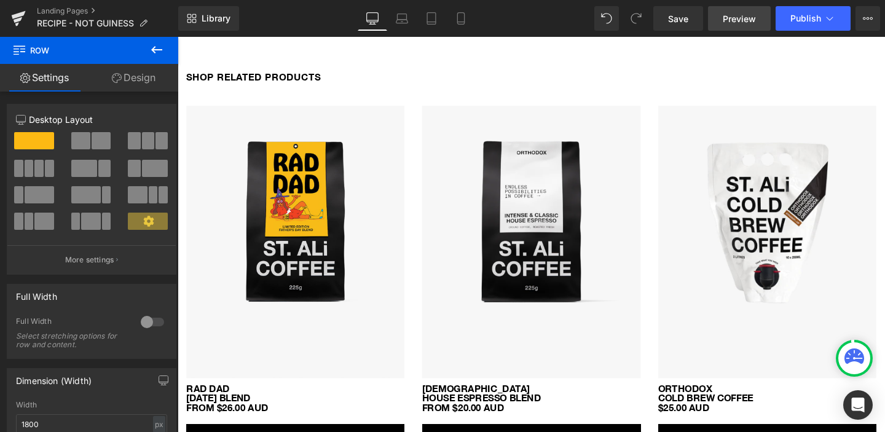
click at [754, 14] on span "Preview" at bounding box center [738, 18] width 33 height 13
click at [688, 14] on span "Save" at bounding box center [678, 18] width 20 height 13
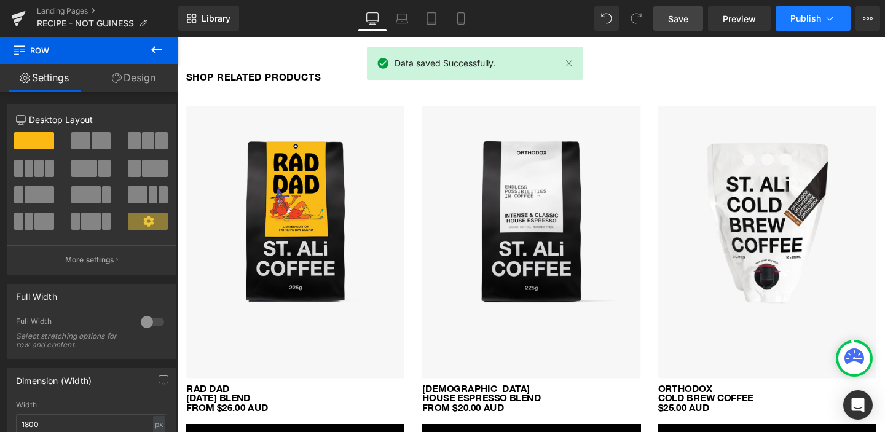
click at [786, 19] on button "Publish" at bounding box center [812, 18] width 75 height 25
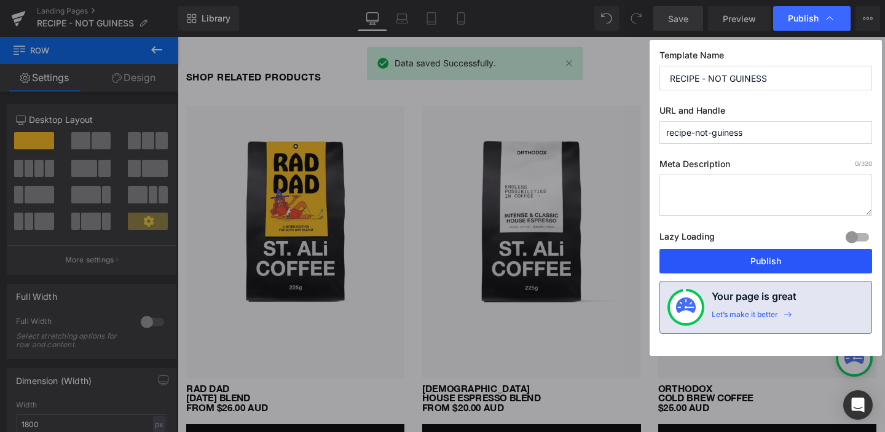
click at [805, 259] on button "Publish" at bounding box center [765, 261] width 213 height 25
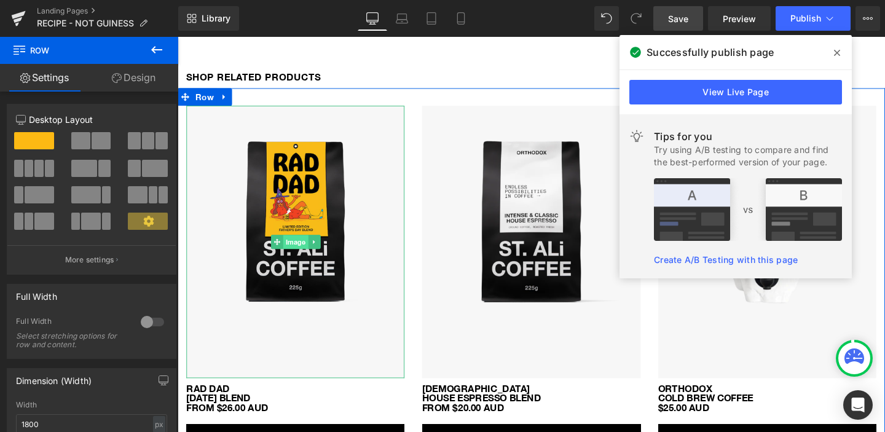
click at [300, 248] on span "Image" at bounding box center [301, 252] width 26 height 15
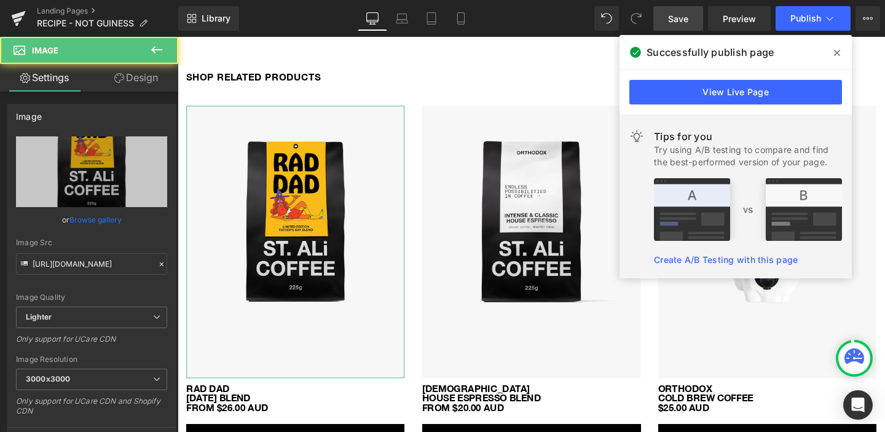
click at [121, 81] on icon at bounding box center [119, 78] width 10 height 10
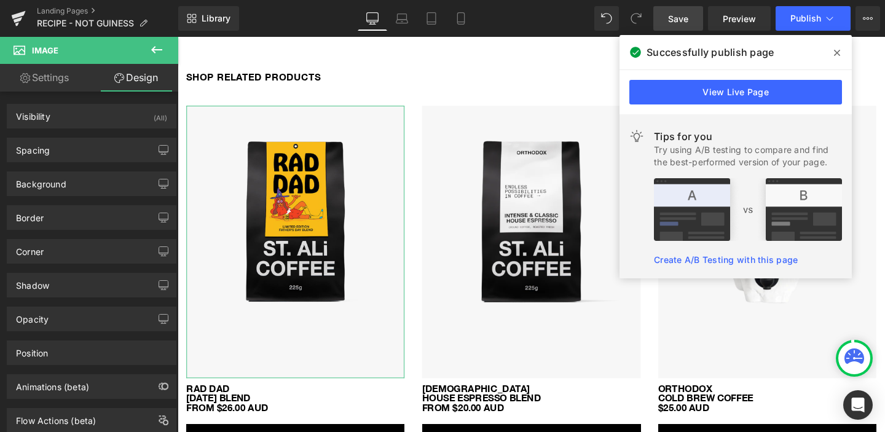
click at [68, 78] on link "Settings" at bounding box center [44, 78] width 89 height 28
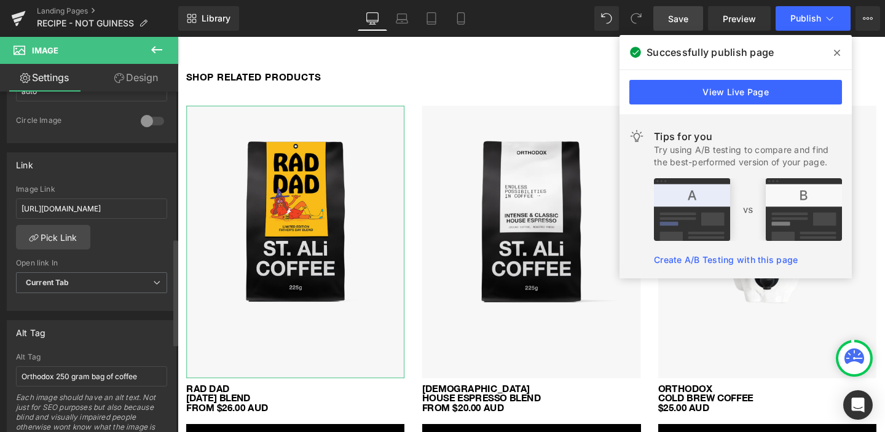
scroll to position [484, 0]
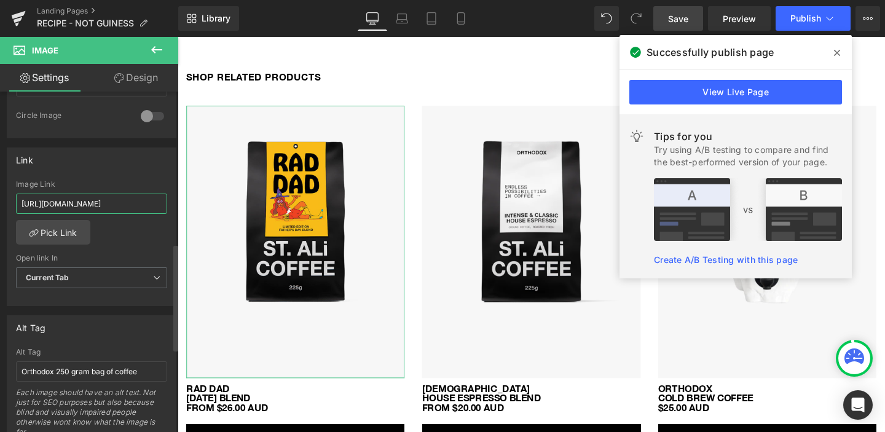
click at [112, 204] on input "[URL][DOMAIN_NAME]" at bounding box center [91, 204] width 151 height 20
paste input "rad-dad-fathers-day-blend"
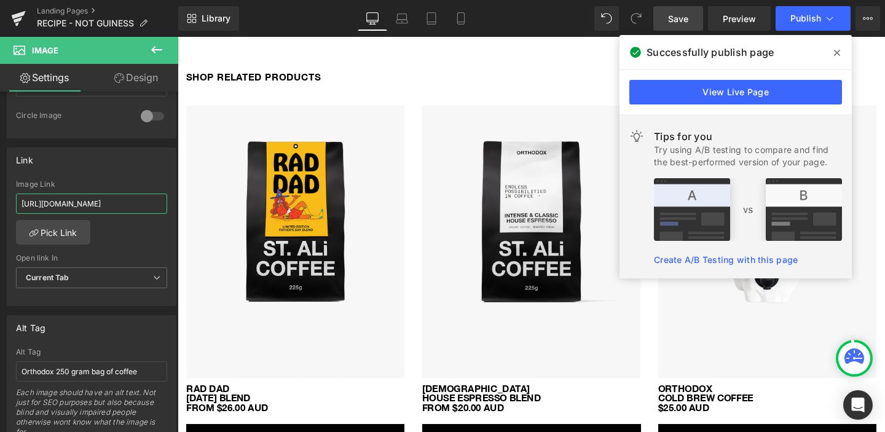
type input "[URL][DOMAIN_NAME]"
click at [673, 18] on span "Save" at bounding box center [678, 18] width 20 height 13
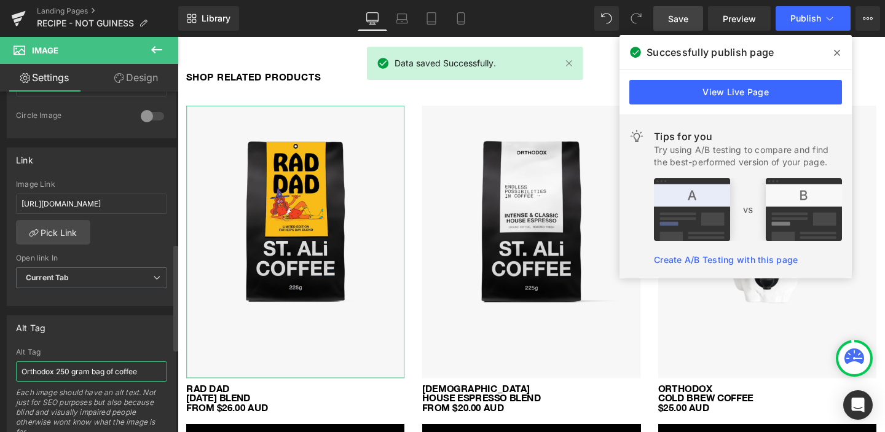
click at [44, 374] on input "Orthodox 250 gram bag of coffee" at bounding box center [91, 371] width 151 height 20
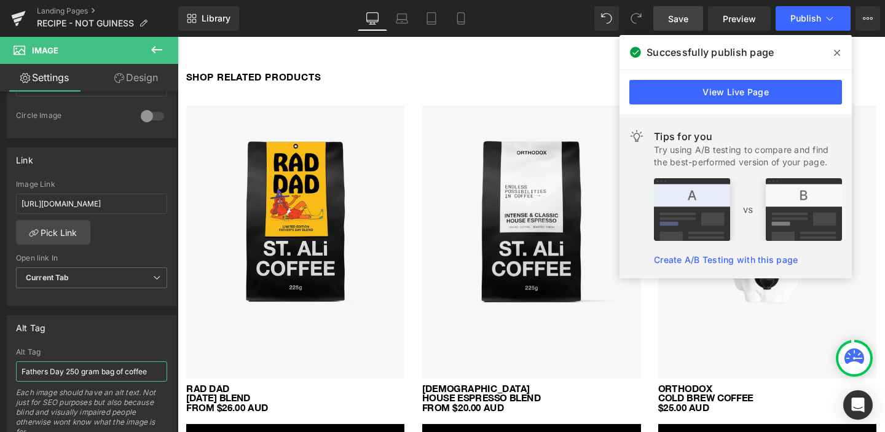
type input "Fathers Day 250 gram bag of coffee"
click at [670, 13] on span "Save" at bounding box center [678, 18] width 20 height 13
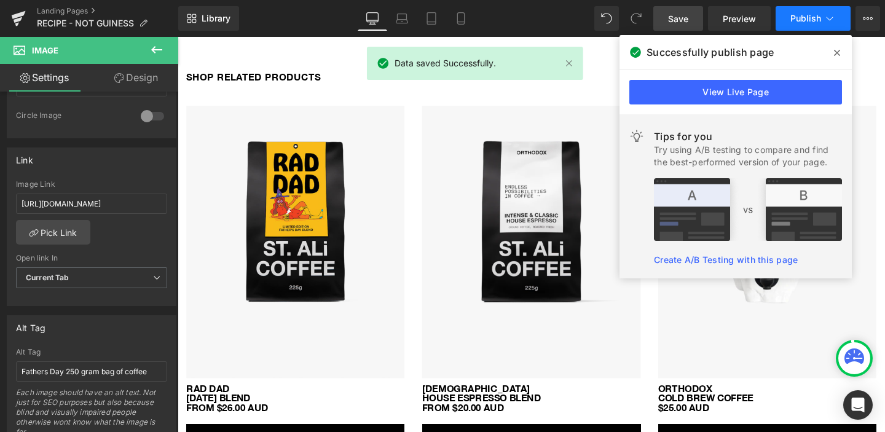
click at [789, 17] on button "Publish" at bounding box center [812, 18] width 75 height 25
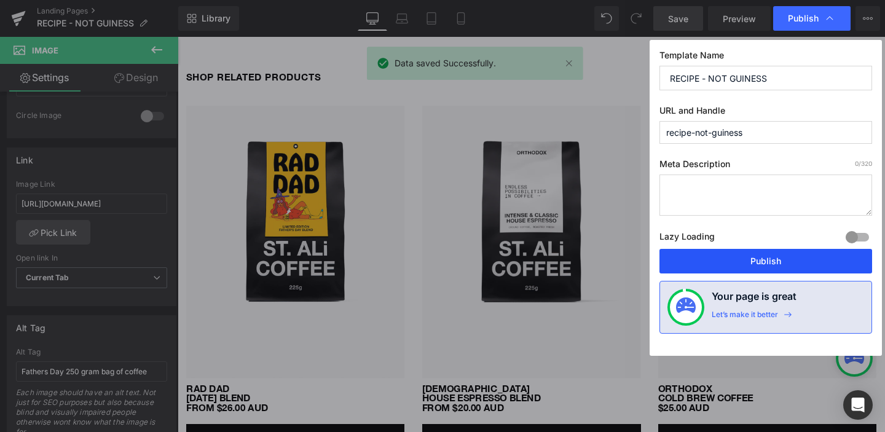
click at [767, 255] on button "Publish" at bounding box center [765, 261] width 213 height 25
